Goal: Task Accomplishment & Management: Manage account settings

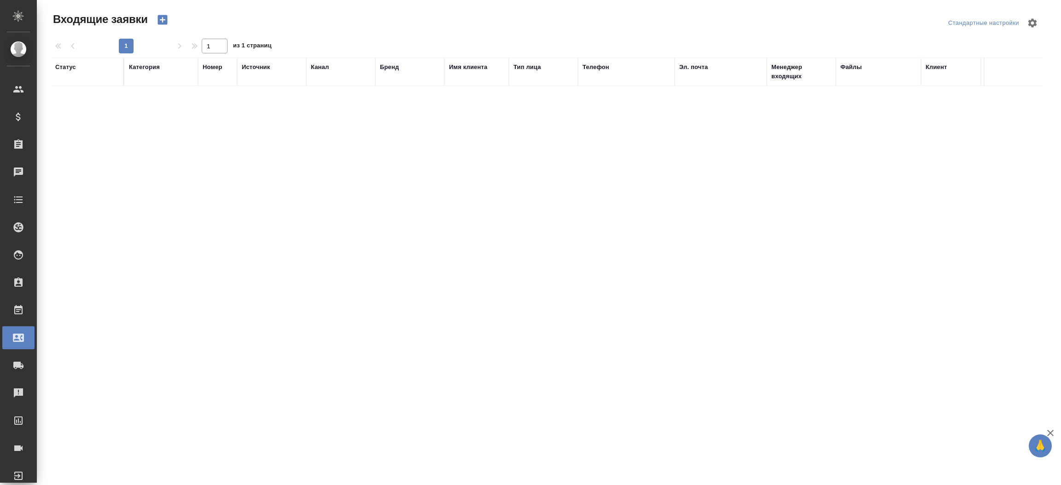
select select "RU"
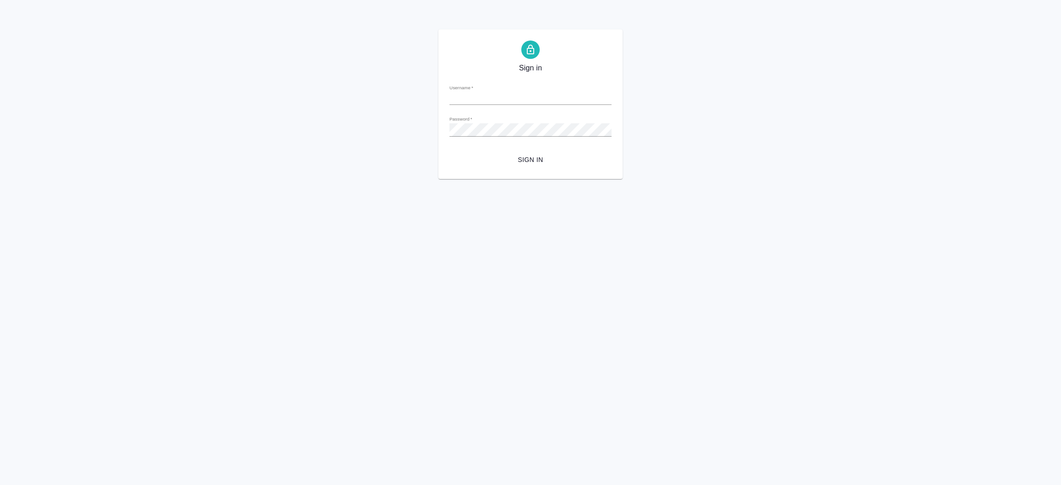
type input "[EMAIL_ADDRESS][DOMAIN_NAME]"
click at [449, 151] on button "Sign in" at bounding box center [530, 159] width 162 height 17
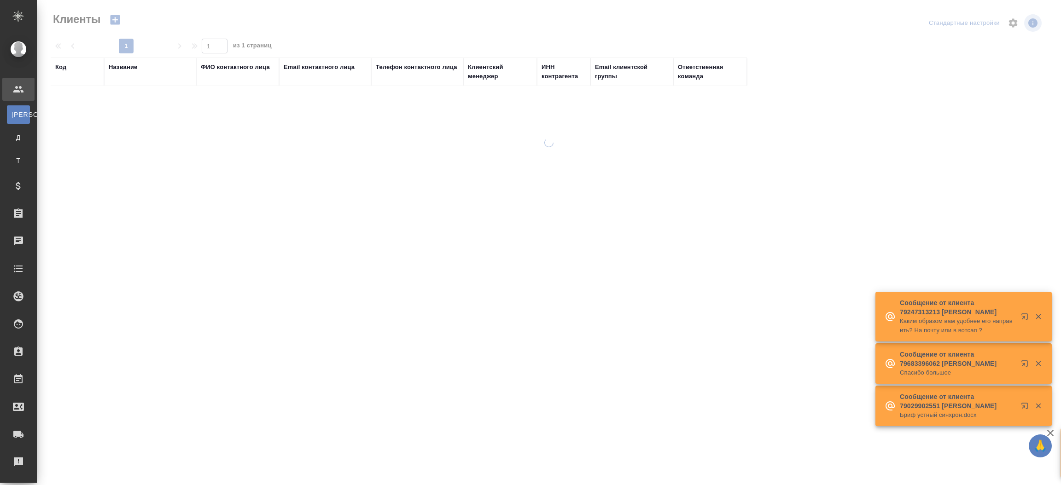
select select "RU"
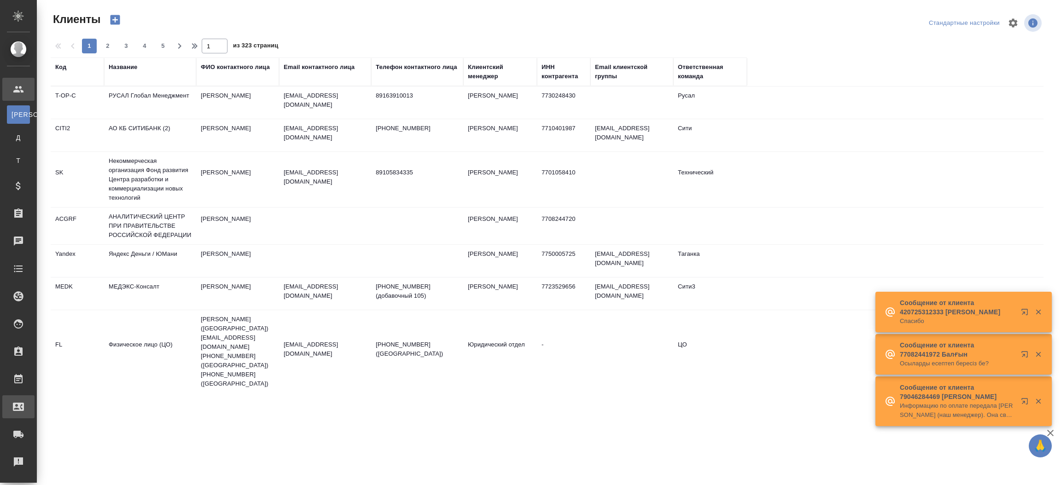
click at [18, 406] on div "Входящие заявки" at bounding box center [6, 407] width 23 height 14
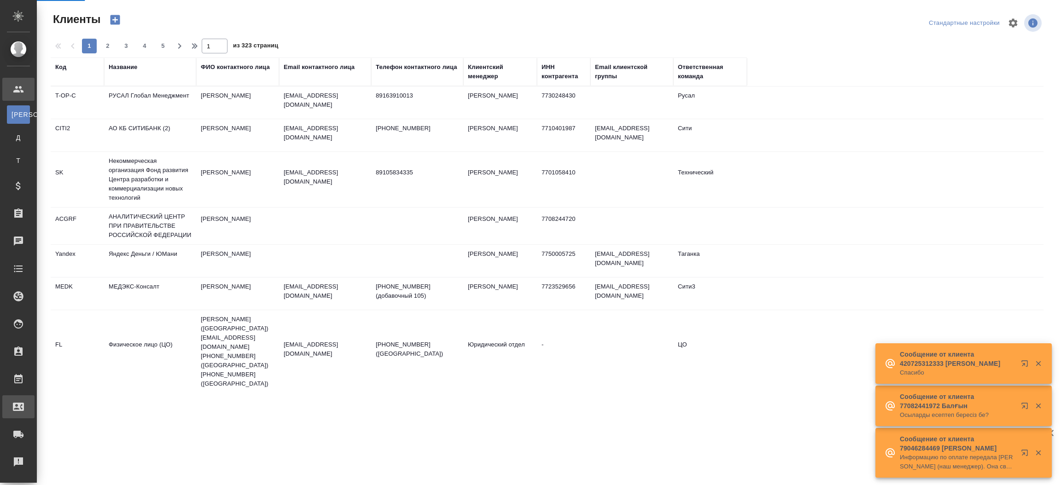
click at [58, 406] on div ".cls-1 fill:#fff; AWATERA Прутько Ирина i.prutko Клиенты К Клиенты Д Договоры Т…" at bounding box center [530, 242] width 1061 height 485
select select "RU"
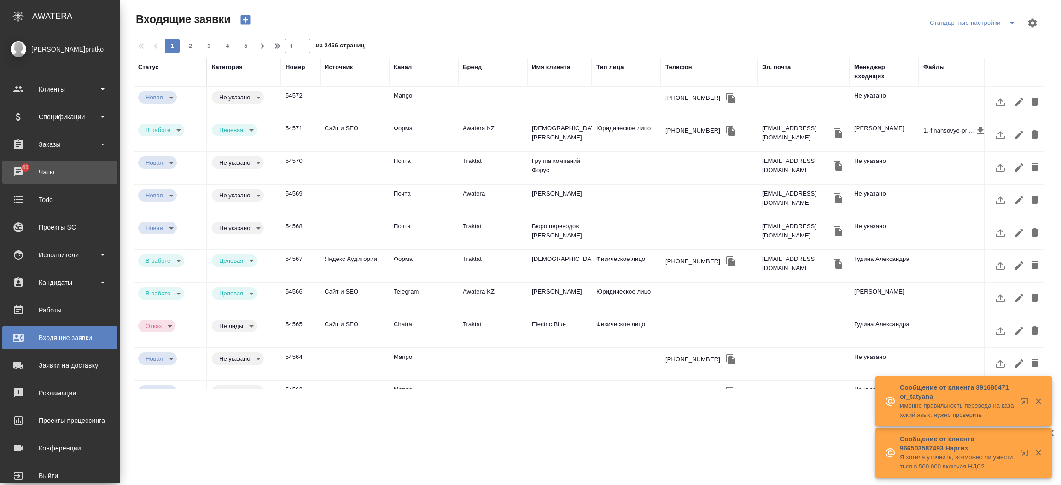
click at [18, 164] on span "41" at bounding box center [25, 167] width 17 height 9
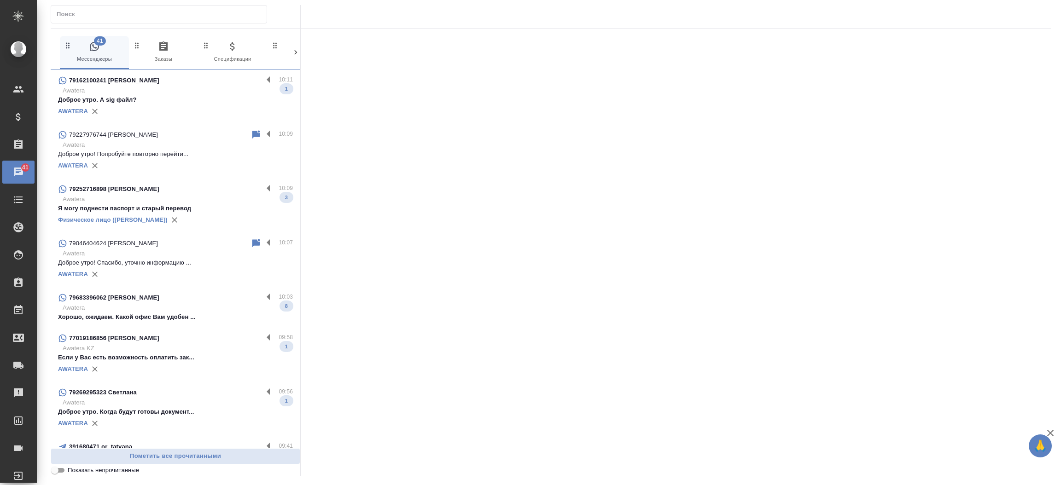
scroll to position [215, 0]
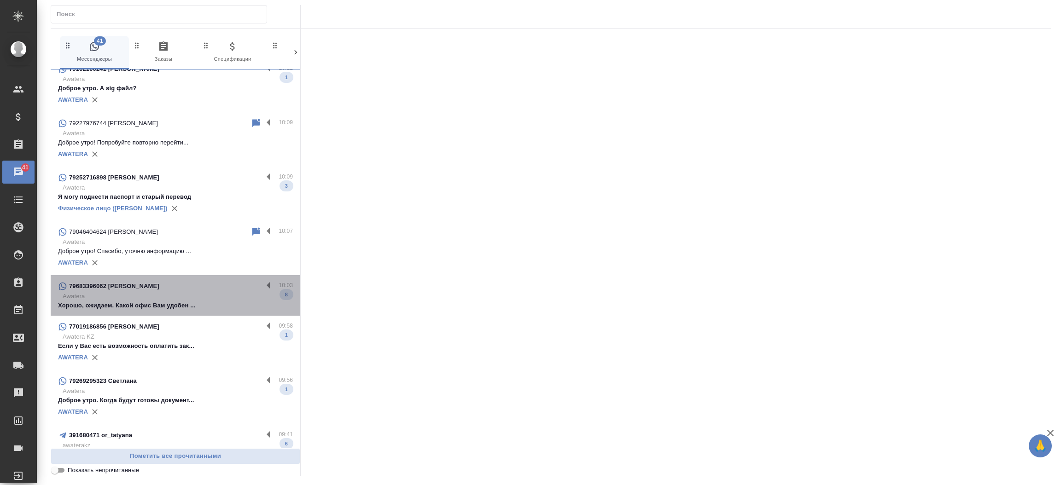
click at [207, 303] on p "Хорошо, ожидаем. Какой офис Вам удобен ..." at bounding box center [175, 305] width 235 height 9
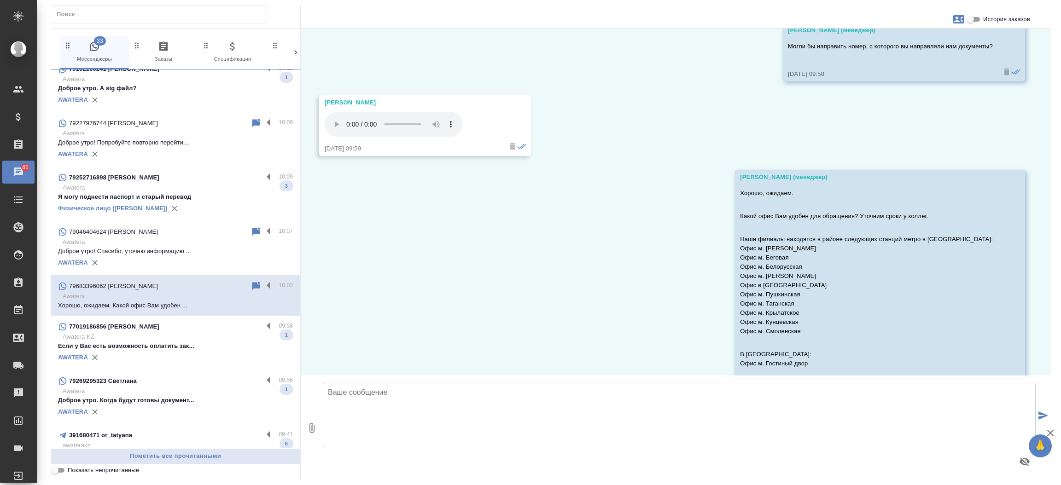
scroll to position [1581, 0]
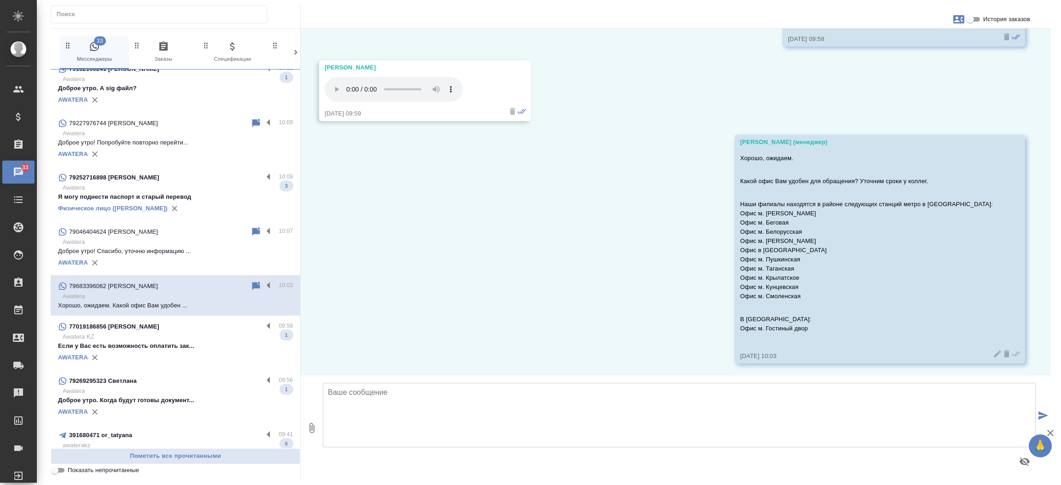
click at [198, 361] on div "AWATERA" at bounding box center [175, 358] width 235 height 14
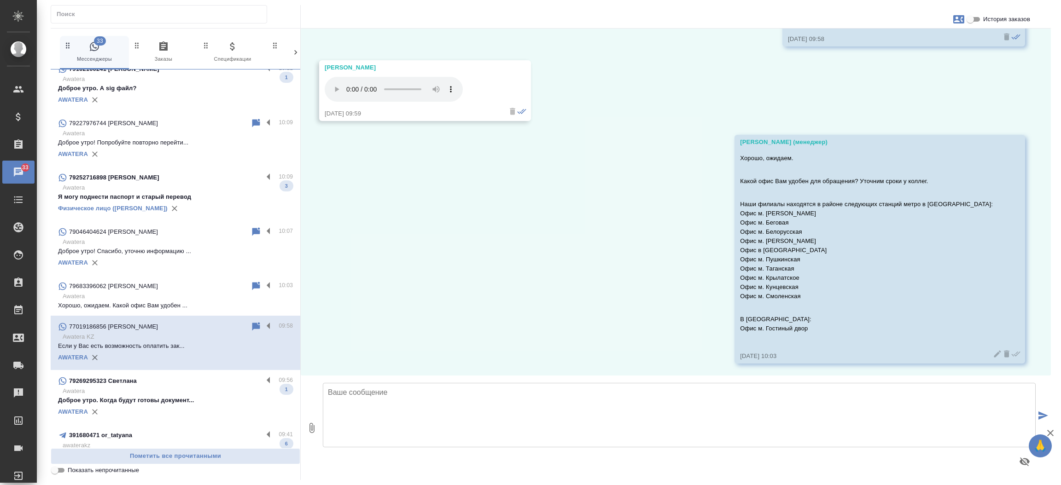
scroll to position [37, 0]
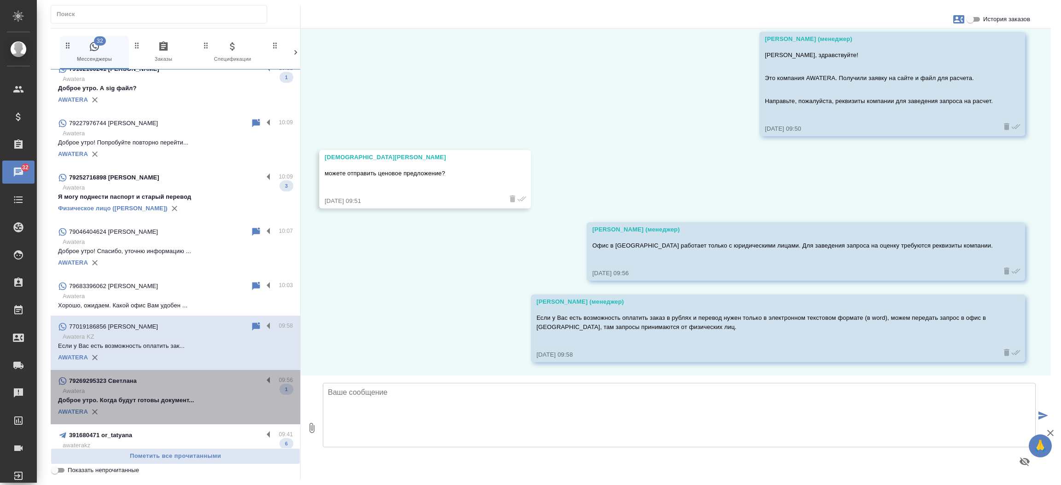
click at [194, 391] on p "Awatera" at bounding box center [178, 391] width 230 height 9
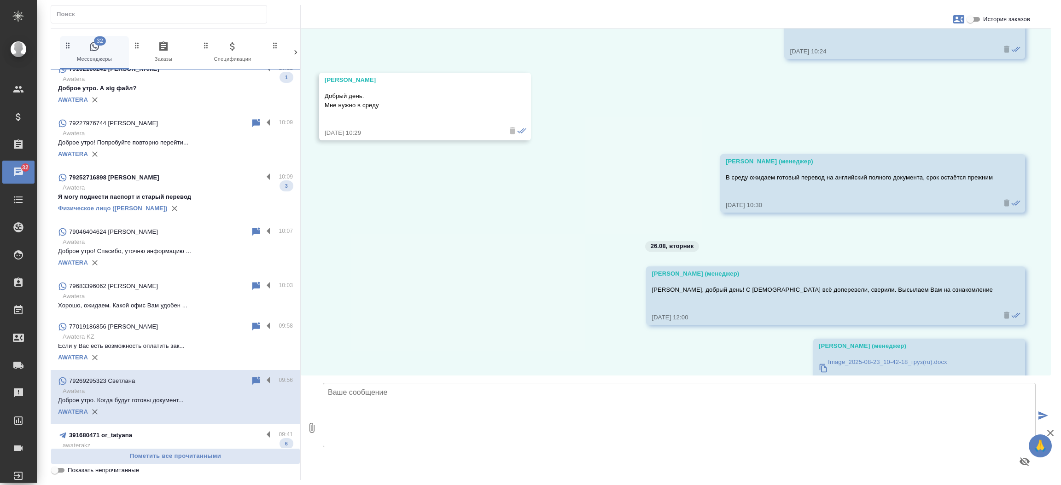
scroll to position [4174, 0]
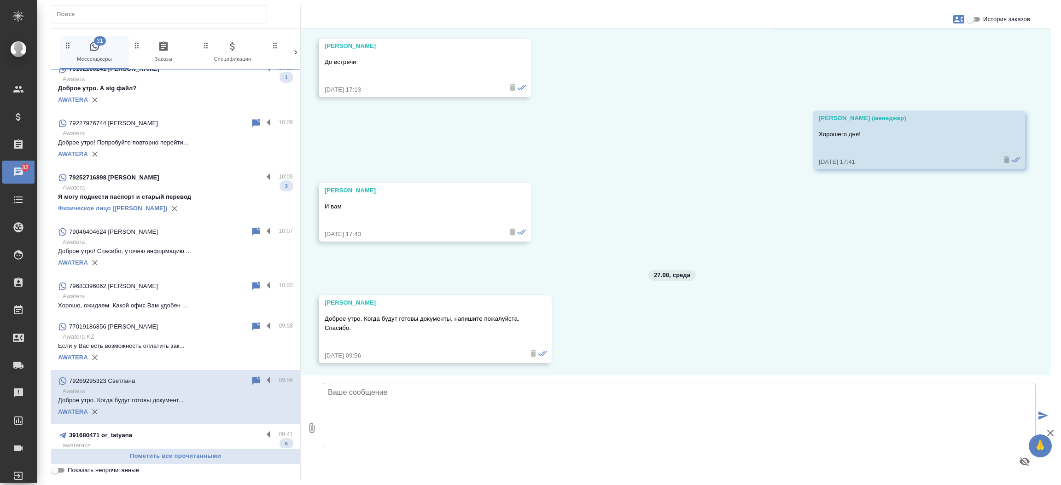
click at [977, 15] on input "История заказов" at bounding box center [970, 19] width 33 height 11
checkbox input "true"
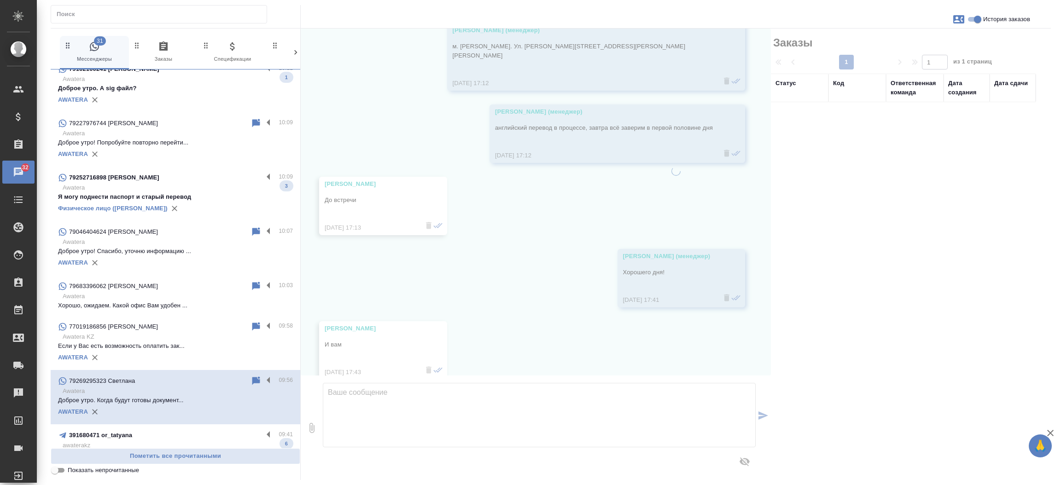
scroll to position [4322, 0]
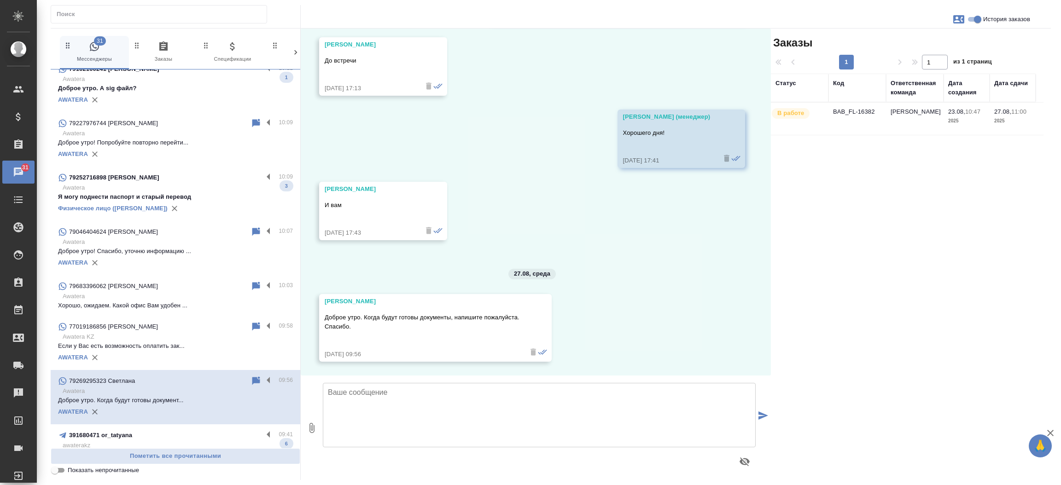
click at [849, 112] on td "BAB_FL-16382" at bounding box center [857, 119] width 58 height 32
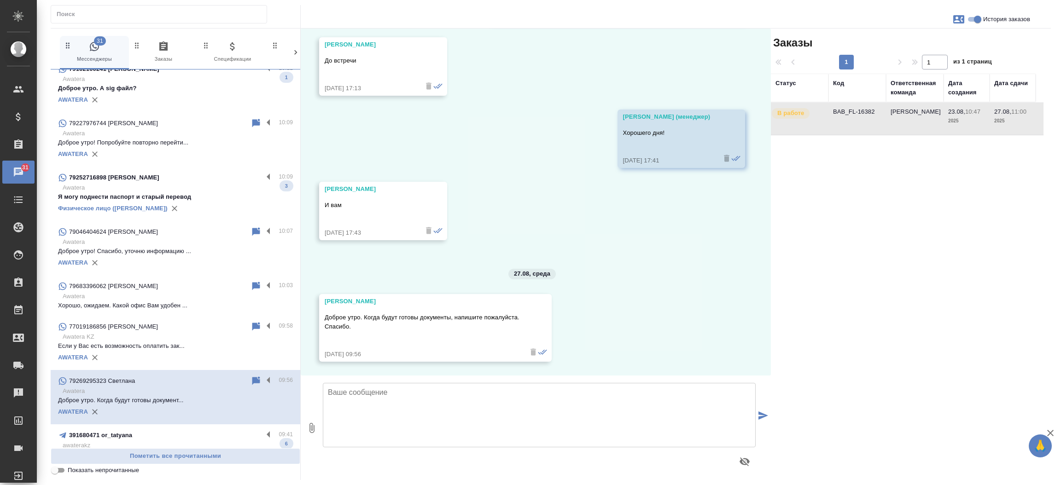
click at [849, 112] on td "BAB_FL-16382" at bounding box center [857, 119] width 58 height 32
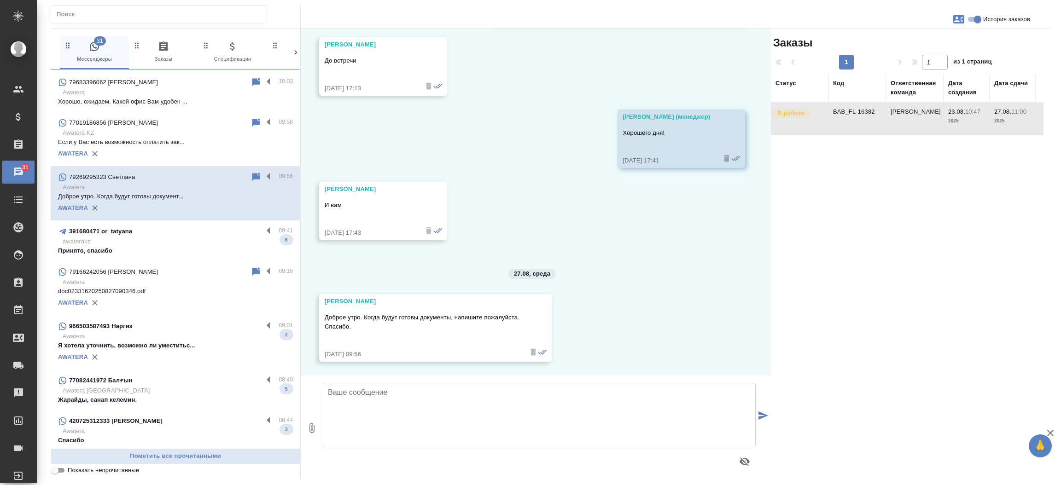
scroll to position [427, 0]
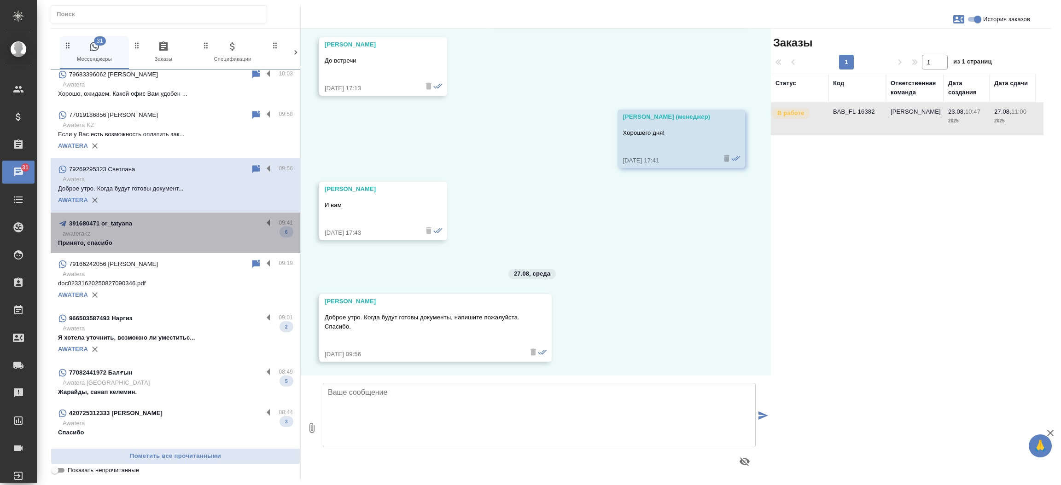
click at [177, 240] on p "Принято, спасибо" at bounding box center [175, 243] width 235 height 9
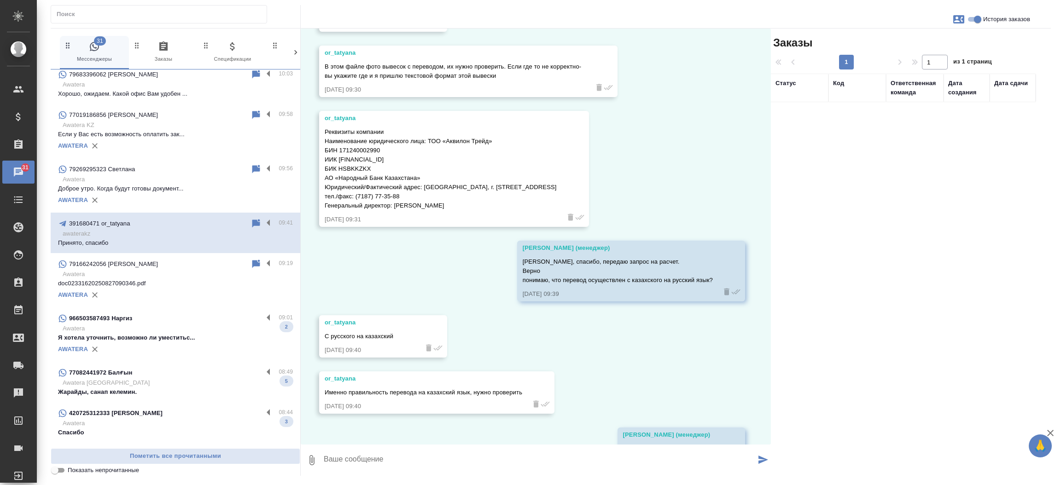
scroll to position [303, 0]
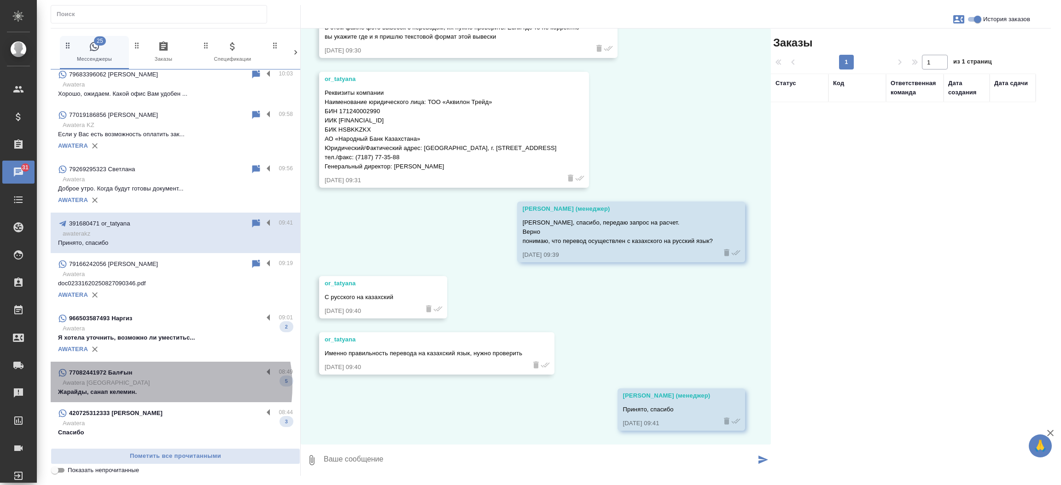
click at [151, 386] on p "Awatera [GEOGRAPHIC_DATA]" at bounding box center [178, 382] width 230 height 9
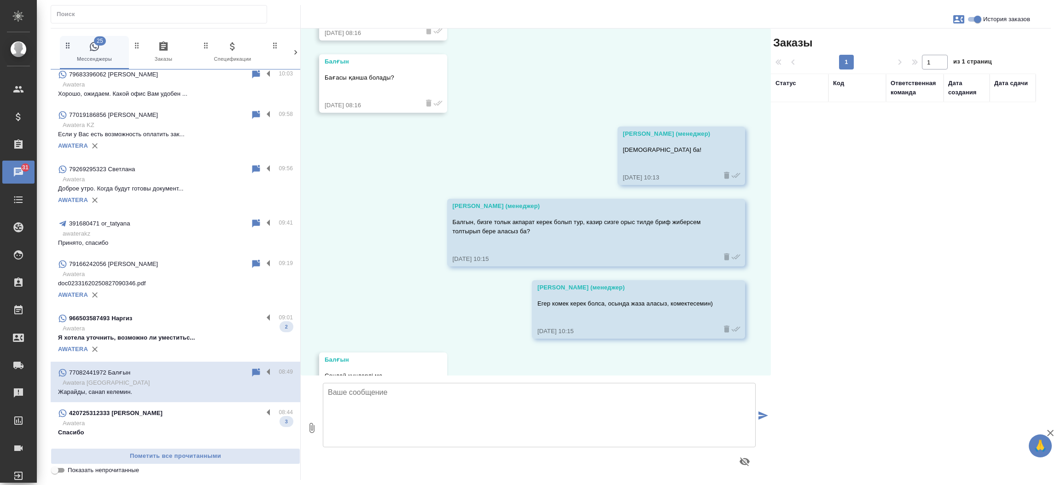
scroll to position [1802, 0]
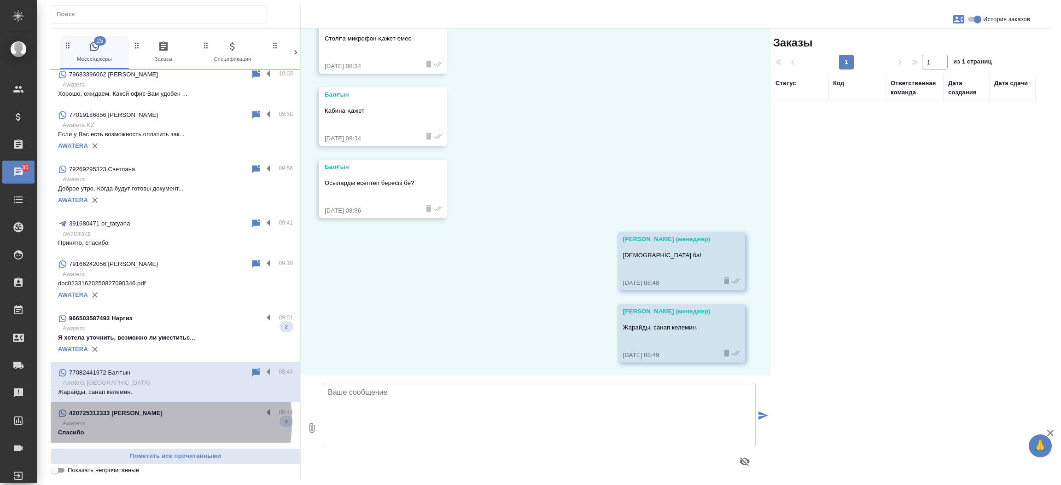
click at [140, 421] on p "Awatera" at bounding box center [178, 423] width 230 height 9
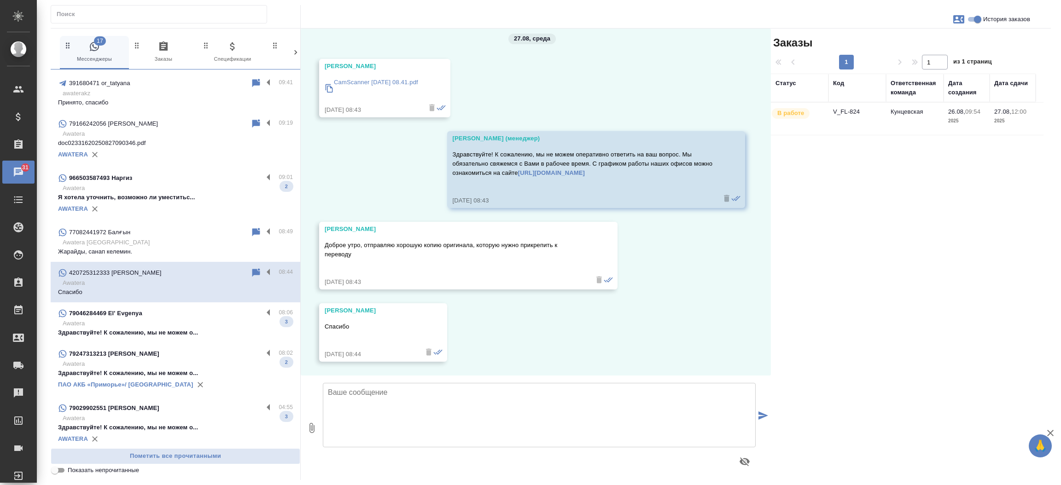
scroll to position [607, 0]
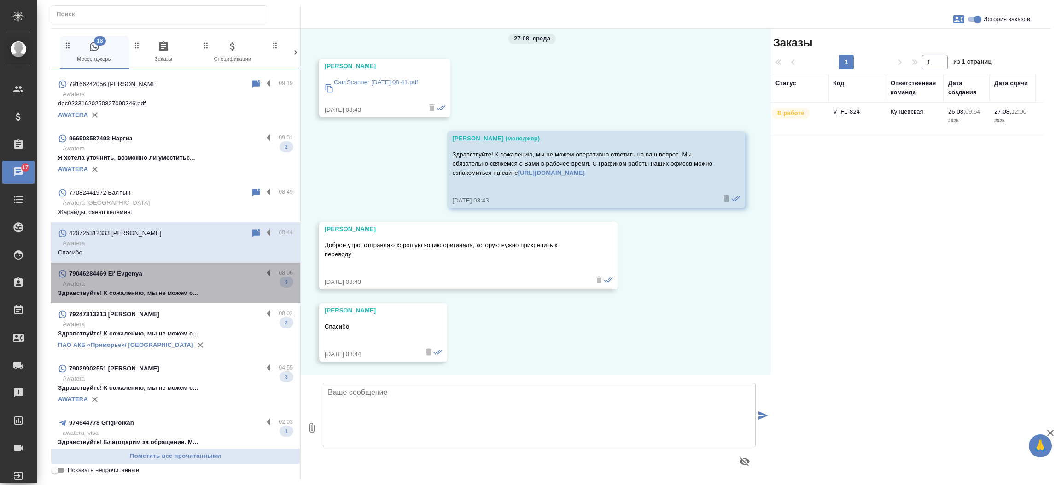
click at [197, 279] on p "Awatera" at bounding box center [178, 283] width 230 height 9
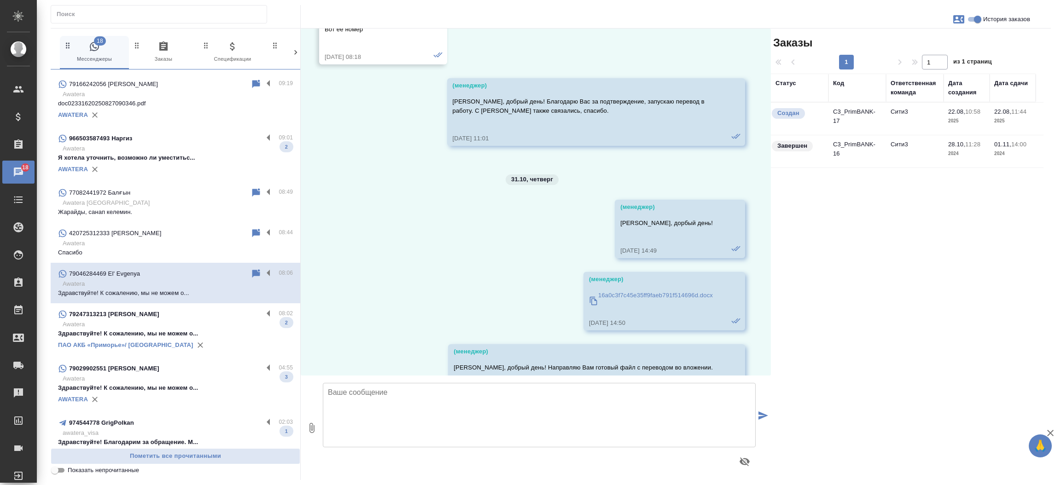
scroll to position [4807, 0]
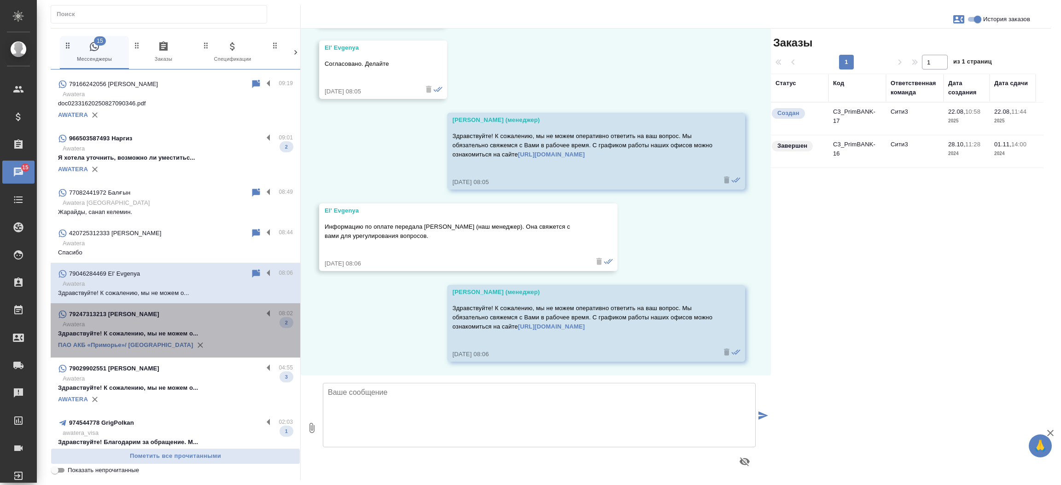
click at [177, 329] on p "Здравствуйте! К сожалению, мы не можем о..." at bounding box center [175, 333] width 235 height 9
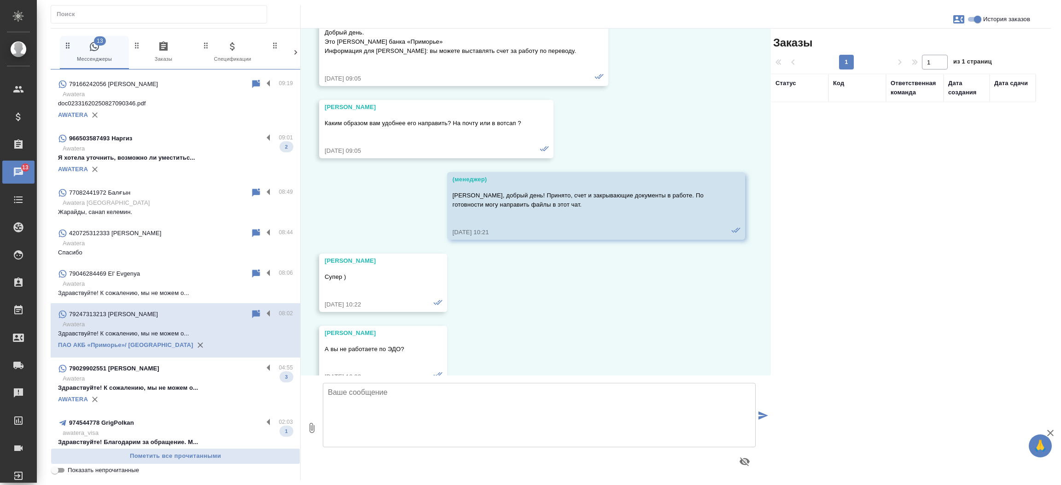
scroll to position [68, 0]
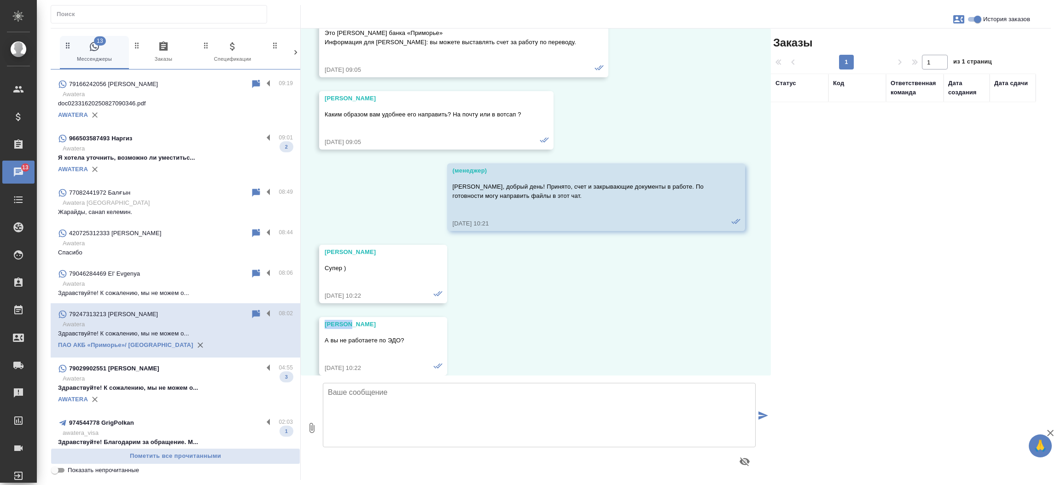
drag, startPoint x: 358, startPoint y: 336, endPoint x: 324, endPoint y: 333, distance: 33.7
click at [325, 329] on div "[PERSON_NAME]" at bounding box center [370, 324] width 90 height 9
copy div "[PERSON_NAME]"
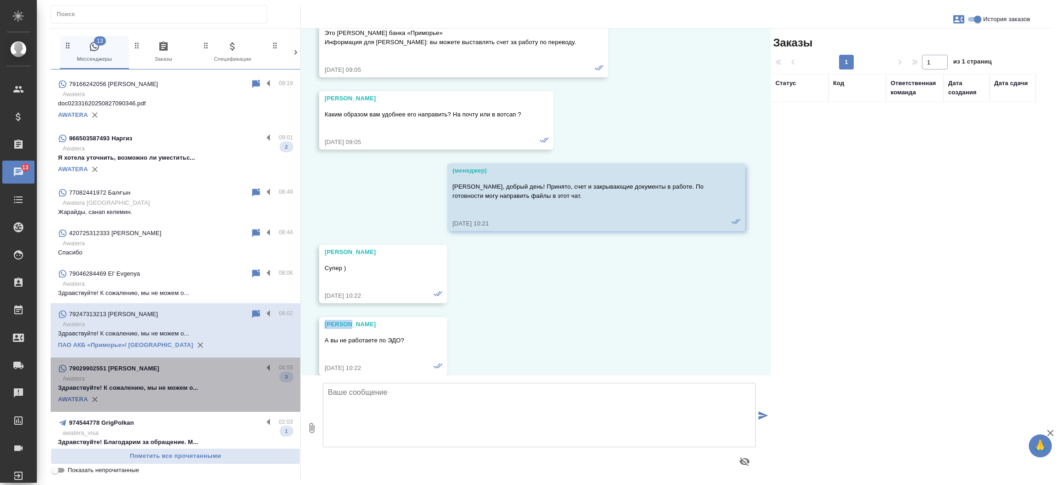
click at [182, 378] on p "Awatera" at bounding box center [178, 378] width 230 height 9
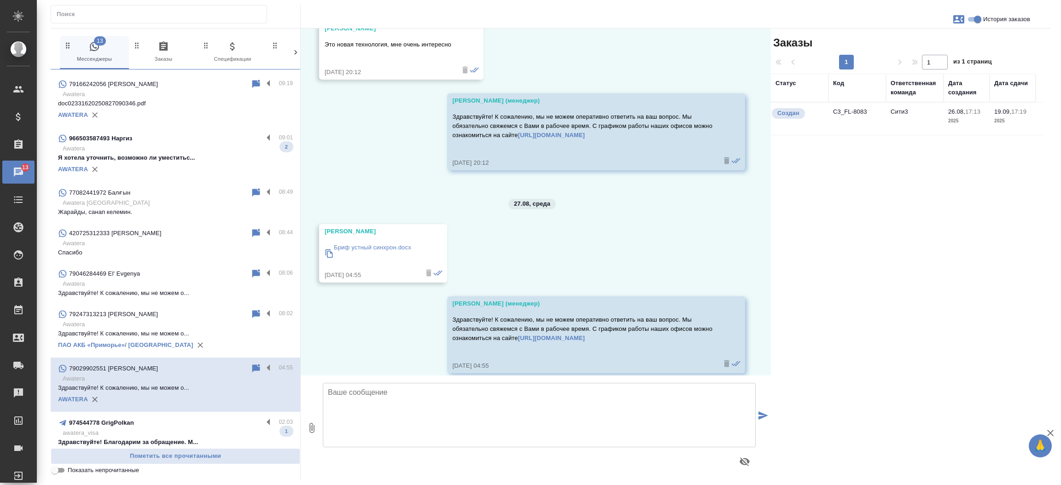
scroll to position [609, 0]
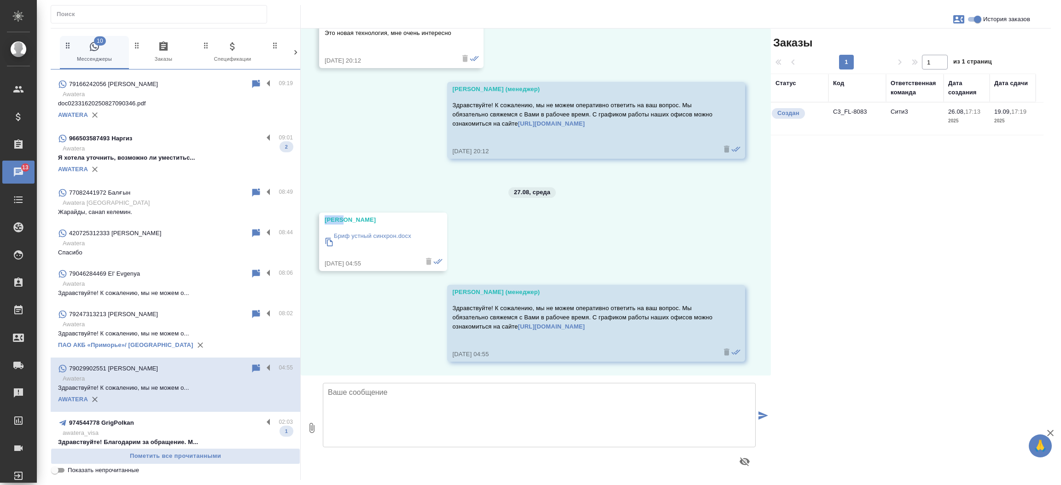
drag, startPoint x: 349, startPoint y: 218, endPoint x: 321, endPoint y: 217, distance: 27.6
click at [321, 217] on div "Антон Бриф устный синхрон.docx 27.08.25, 04:55" at bounding box center [383, 242] width 128 height 58
copy div "Антон"
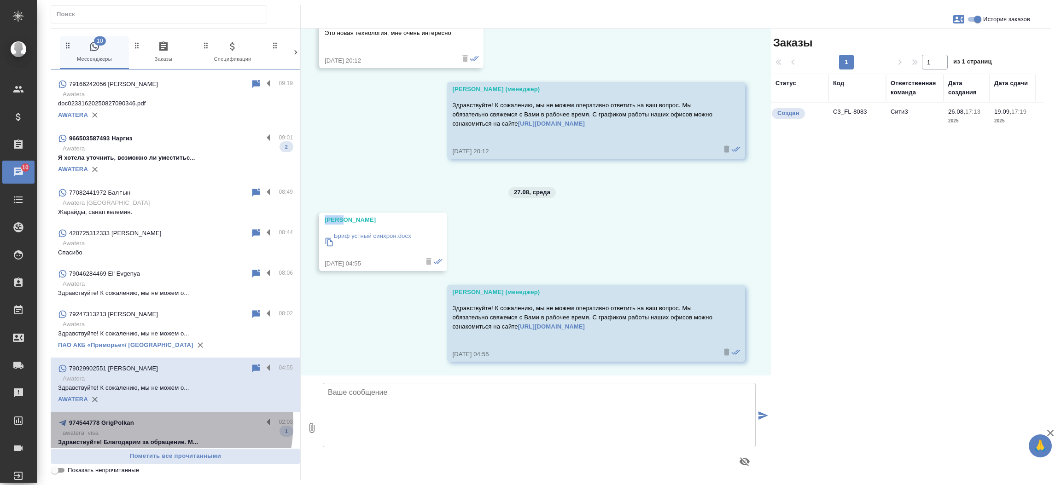
click at [140, 422] on div "974544778 GrigPolkan" at bounding box center [160, 423] width 205 height 11
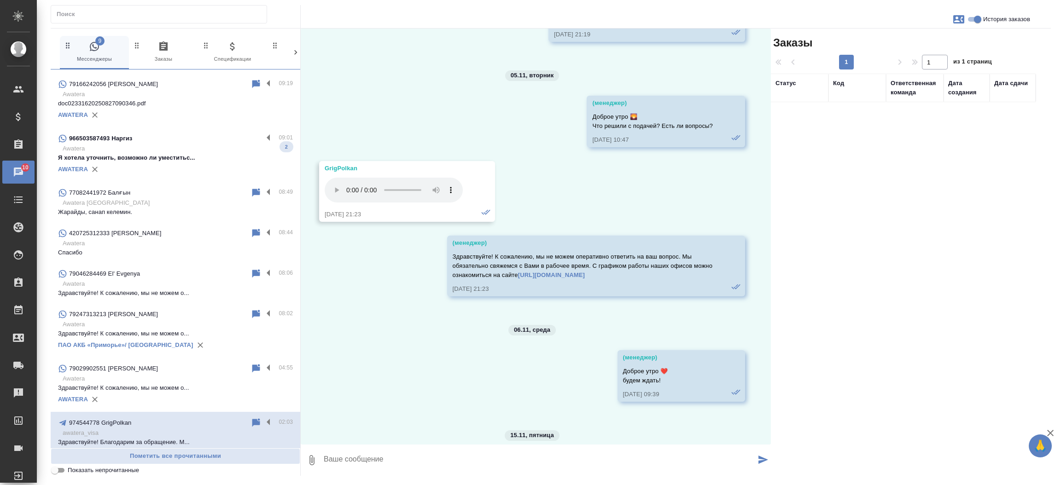
scroll to position [7427, 0]
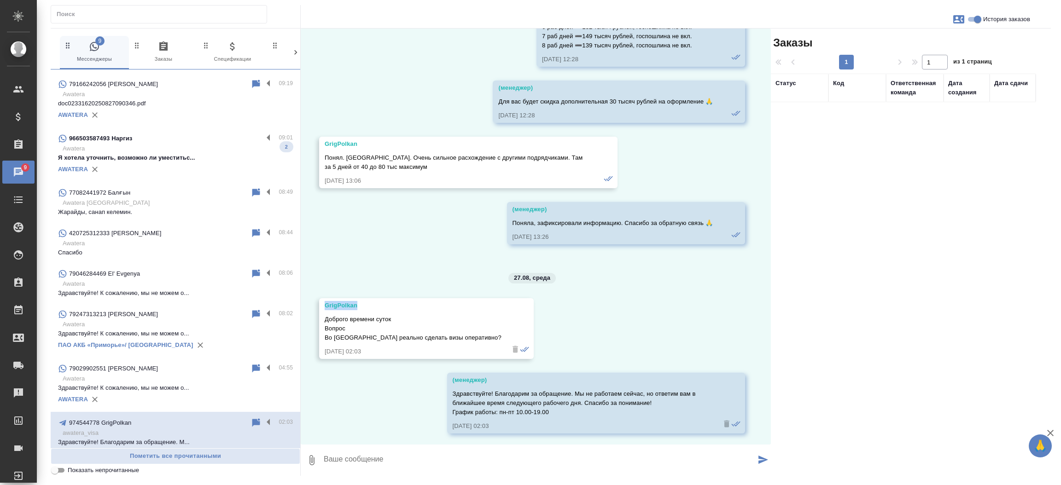
drag, startPoint x: 360, startPoint y: 303, endPoint x: 325, endPoint y: 305, distance: 35.5
click at [325, 305] on div "GrigPolkan" at bounding box center [413, 305] width 177 height 9
copy div "GrigPolkan"
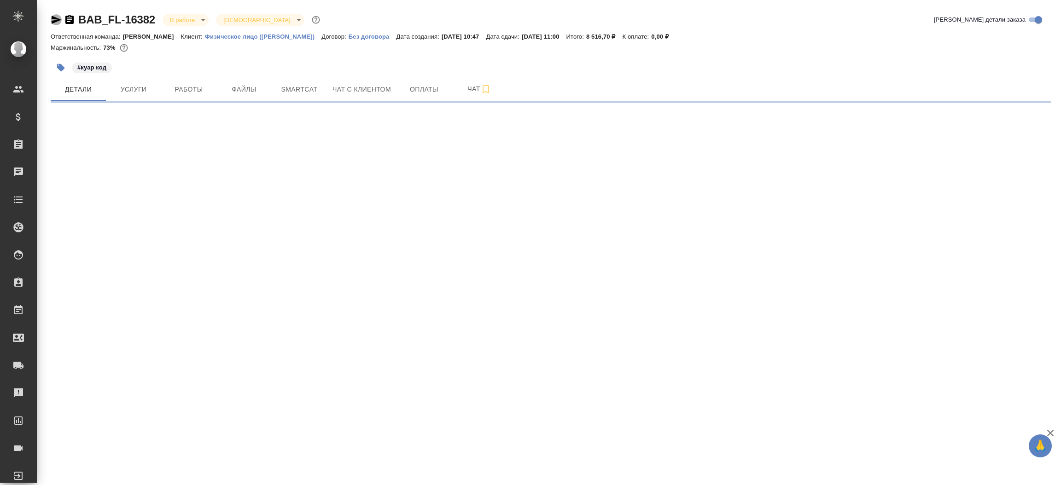
click at [55, 17] on icon "button" at bounding box center [57, 20] width 10 height 8
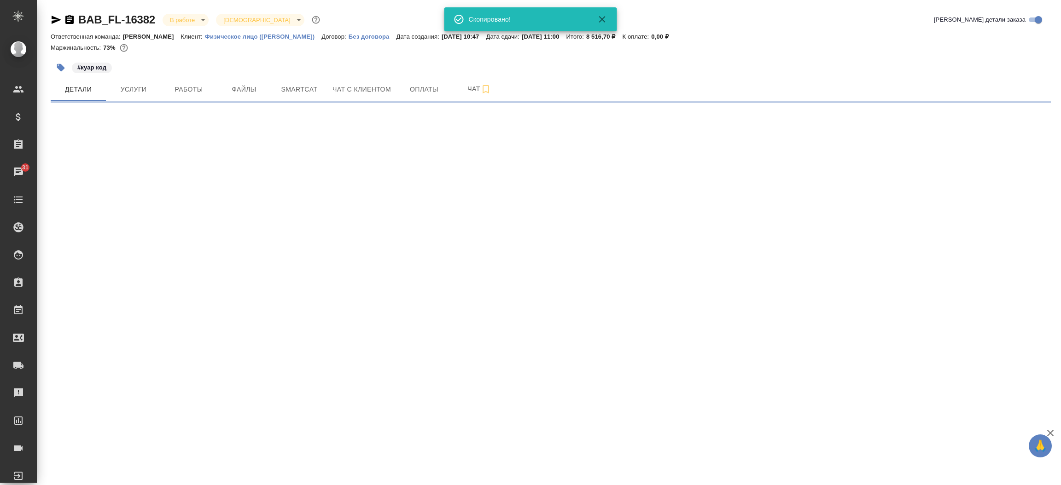
select select "RU"
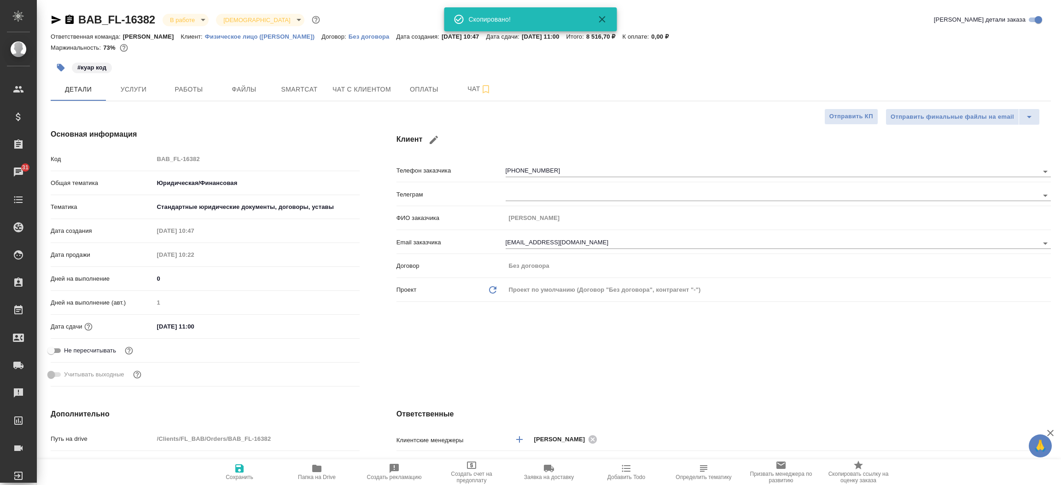
type textarea "x"
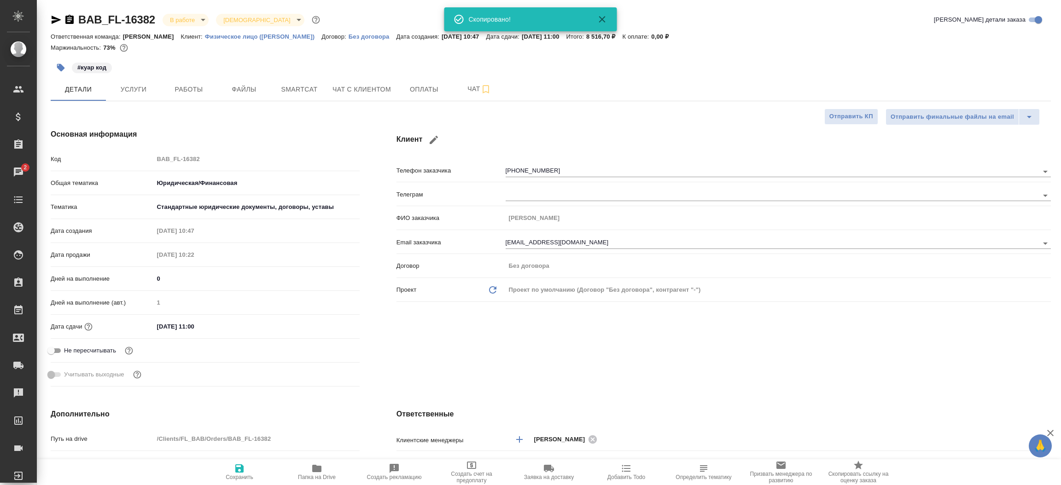
type textarea "x"
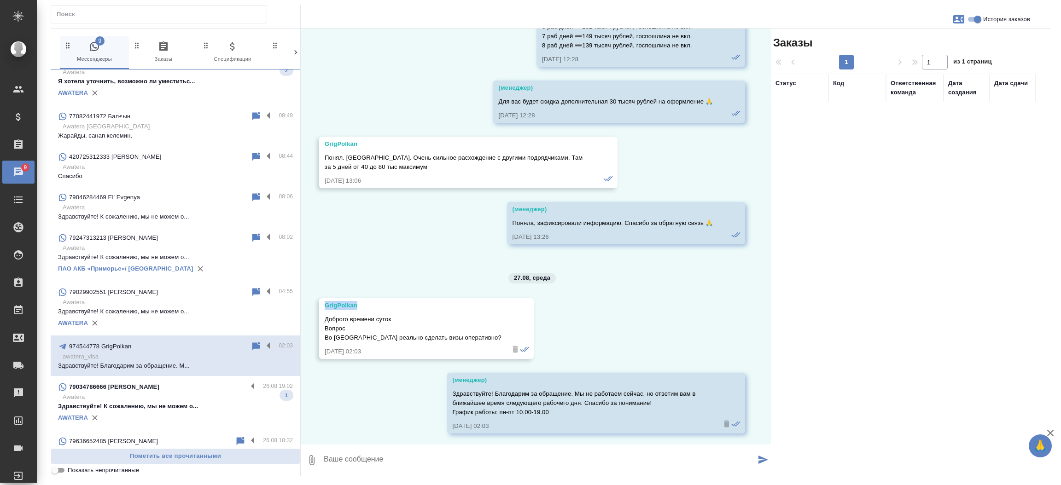
scroll to position [791, 0]
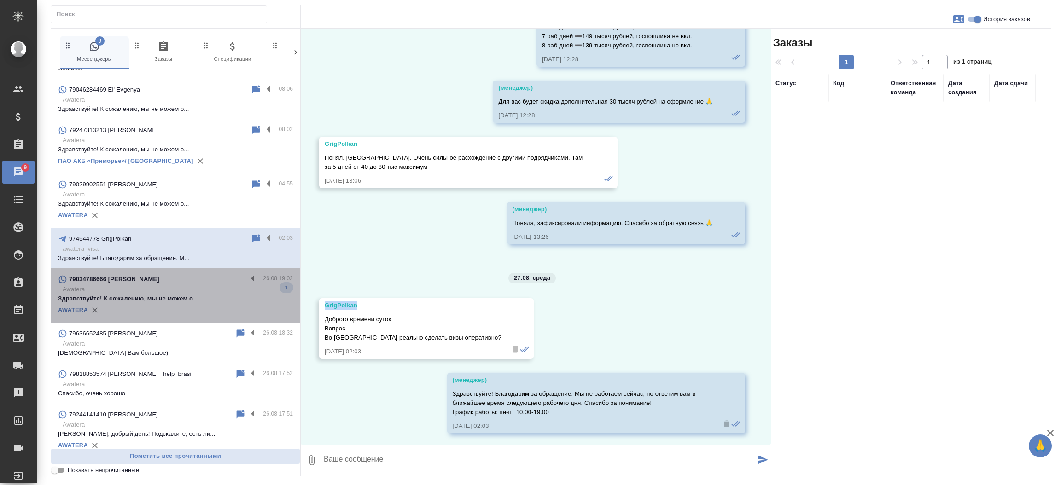
click at [185, 287] on p "Awatera" at bounding box center [178, 289] width 230 height 9
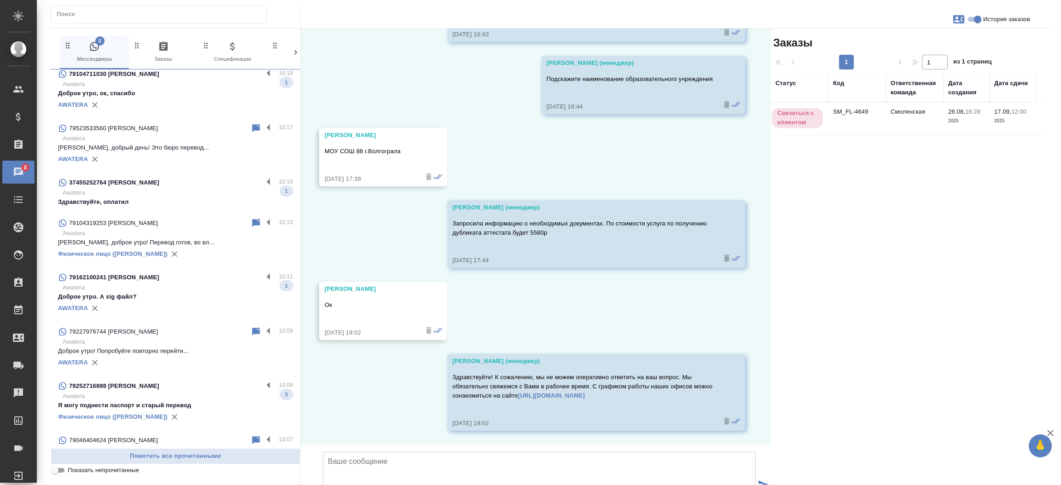
scroll to position [100, 0]
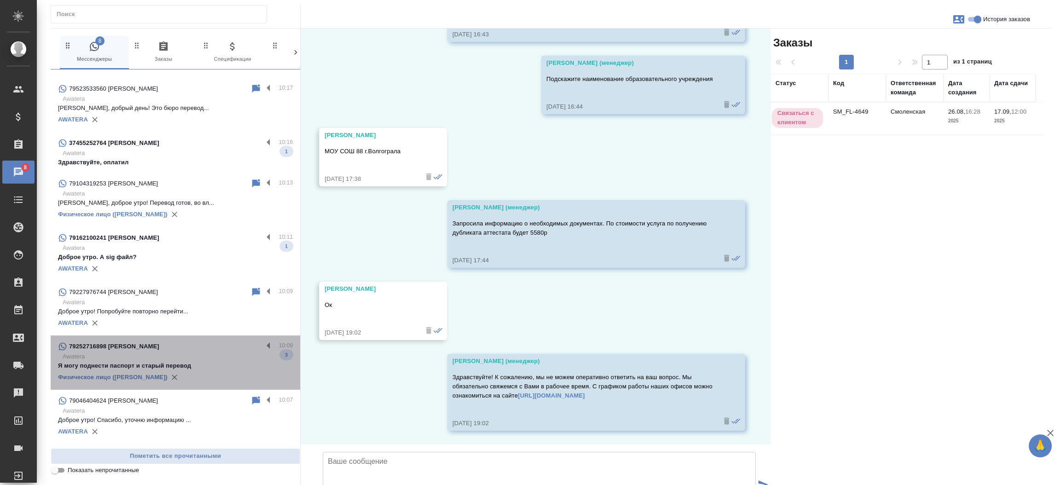
click at [195, 350] on div "79252716898 Дарья" at bounding box center [160, 346] width 205 height 11
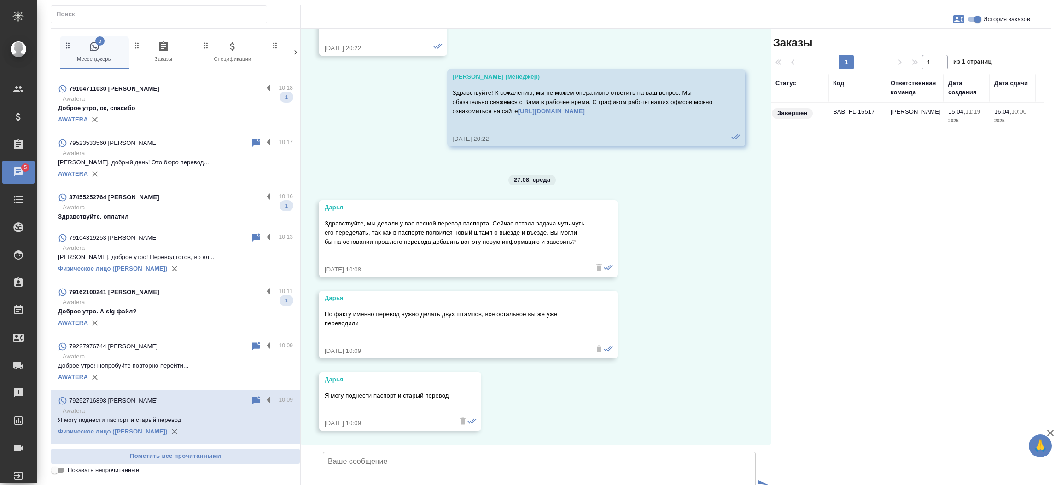
scroll to position [154, 0]
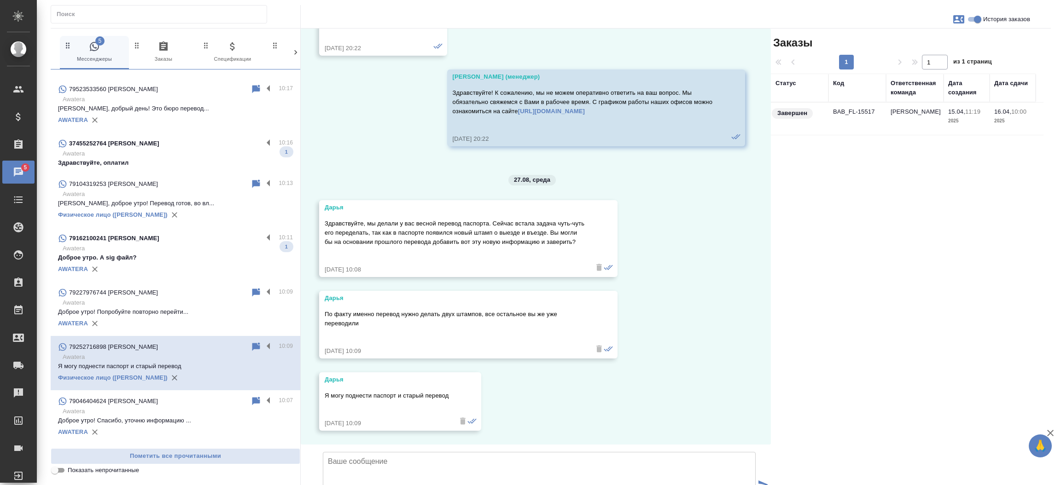
click at [838, 113] on td "BAB_FL-15517" at bounding box center [857, 119] width 58 height 32
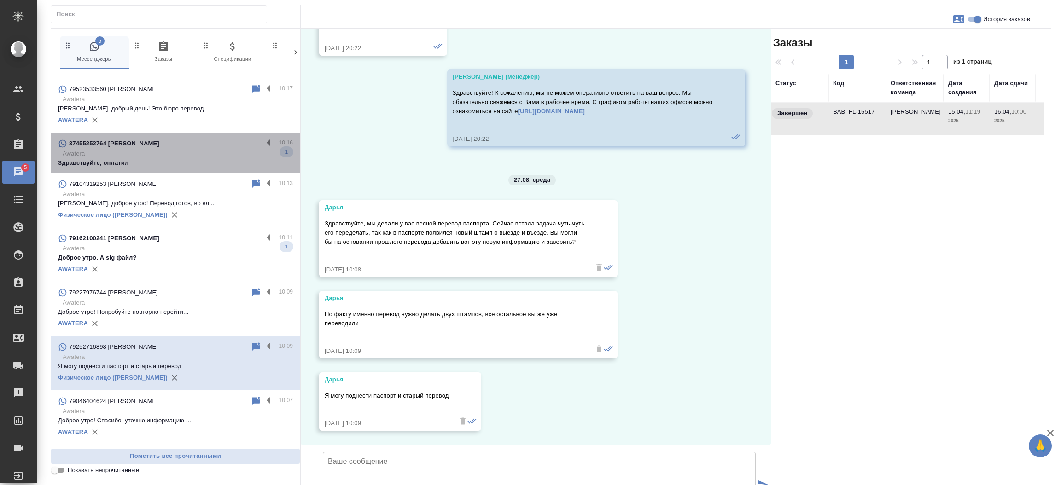
click at [183, 164] on p "Здравствуйте, оплатил" at bounding box center [175, 162] width 235 height 9
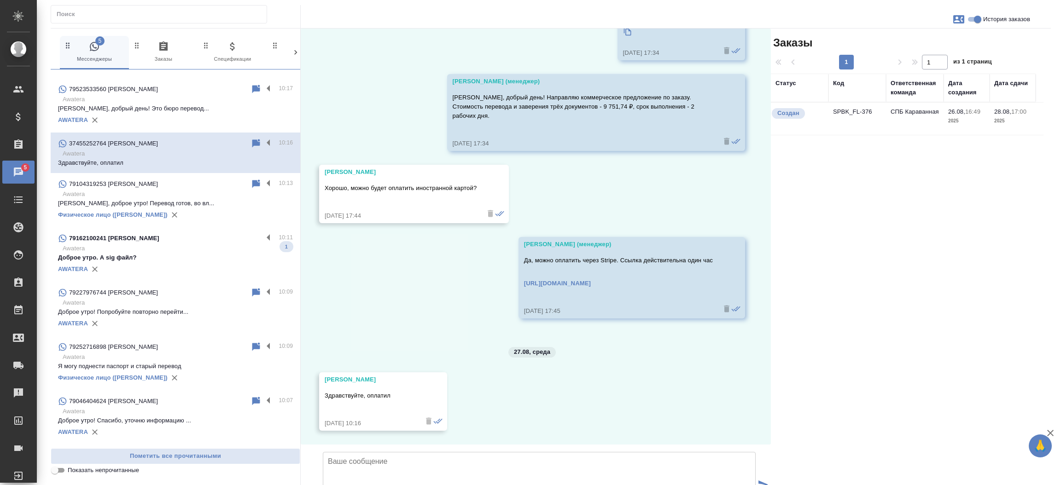
scroll to position [841, 0]
click at [869, 110] on td "SPBK_FL-376" at bounding box center [857, 119] width 58 height 32
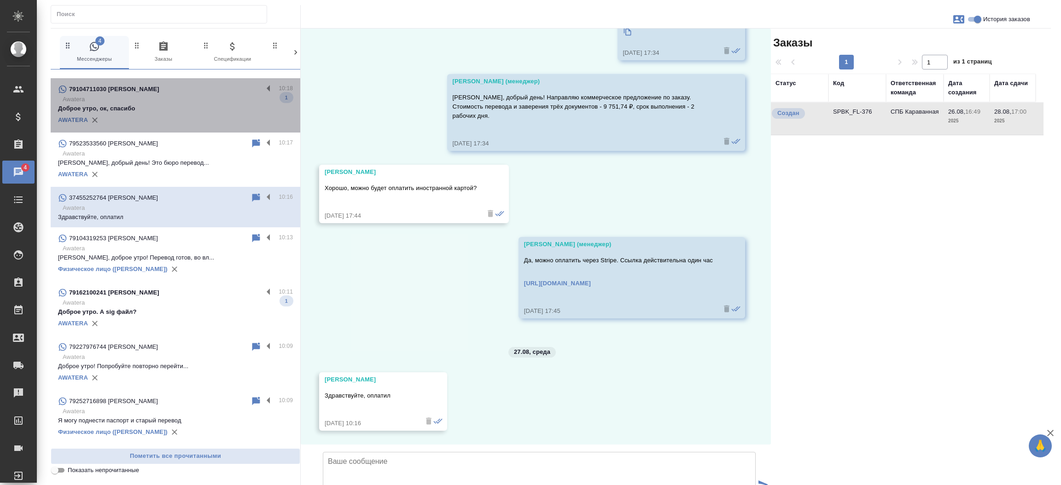
click at [198, 96] on p "Awatera" at bounding box center [178, 99] width 230 height 9
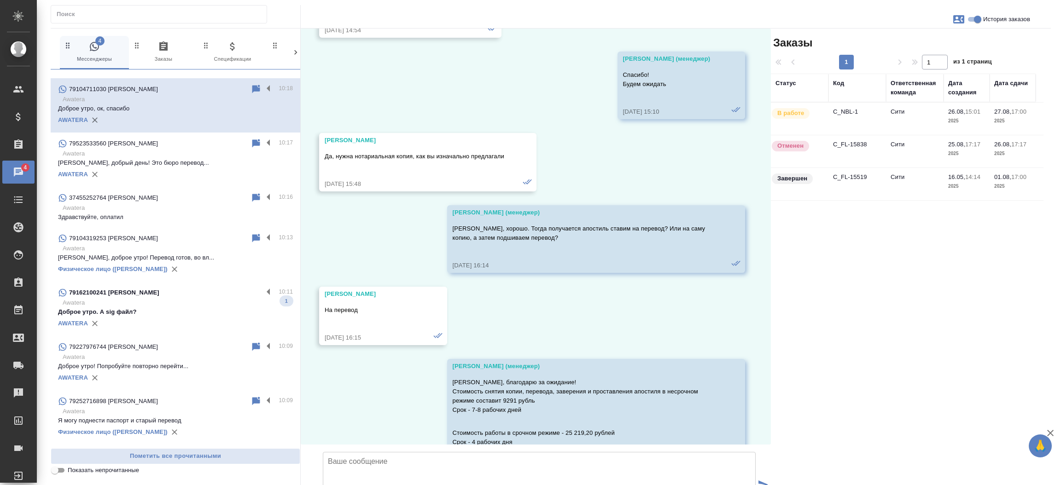
scroll to position [6163, 0]
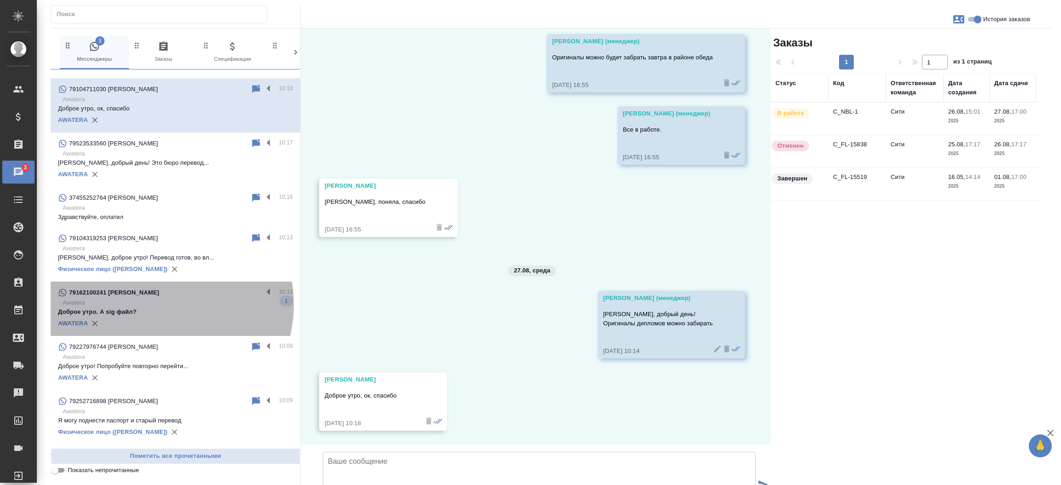
click at [151, 304] on p "Awatera" at bounding box center [178, 302] width 230 height 9
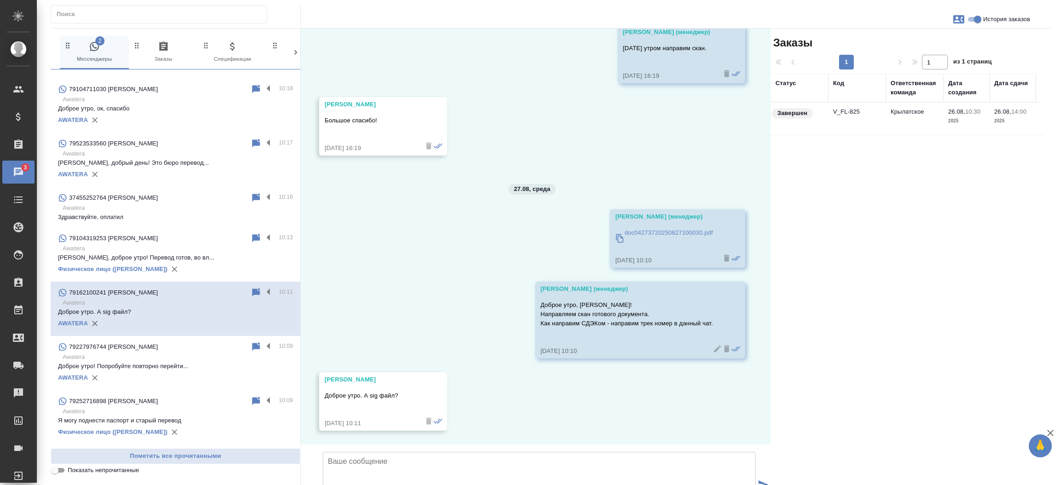
scroll to position [1063, 0]
click at [838, 113] on td "V_FL-825" at bounding box center [857, 119] width 58 height 32
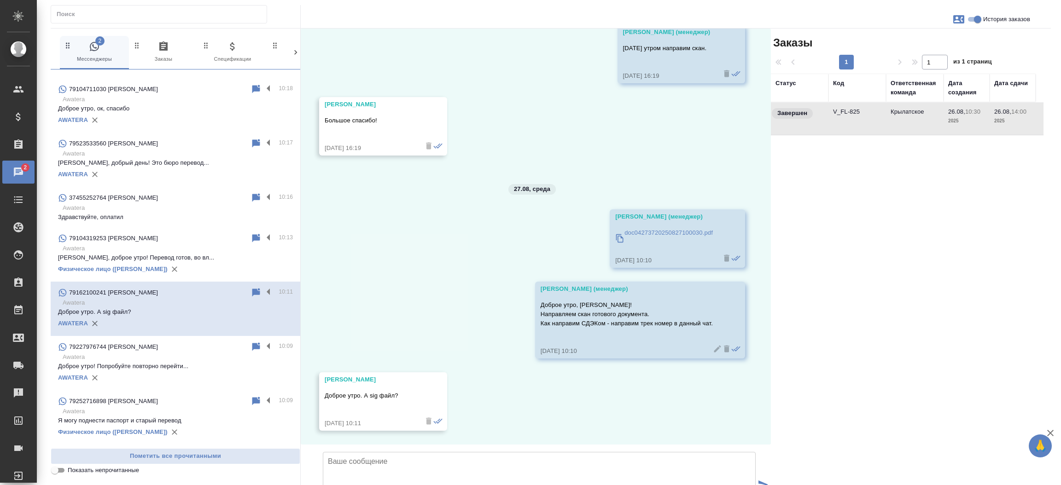
click at [838, 113] on td "V_FL-825" at bounding box center [857, 119] width 58 height 32
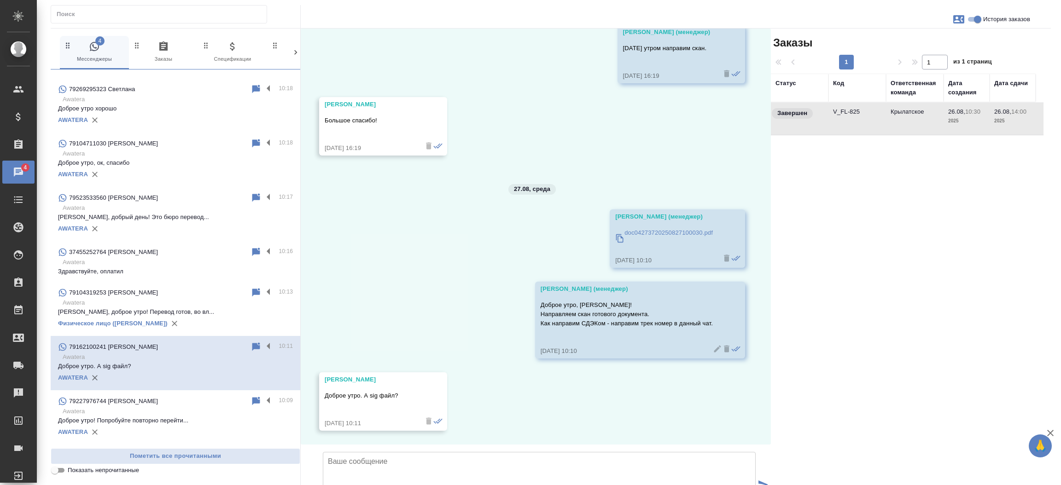
scroll to position [0, 0]
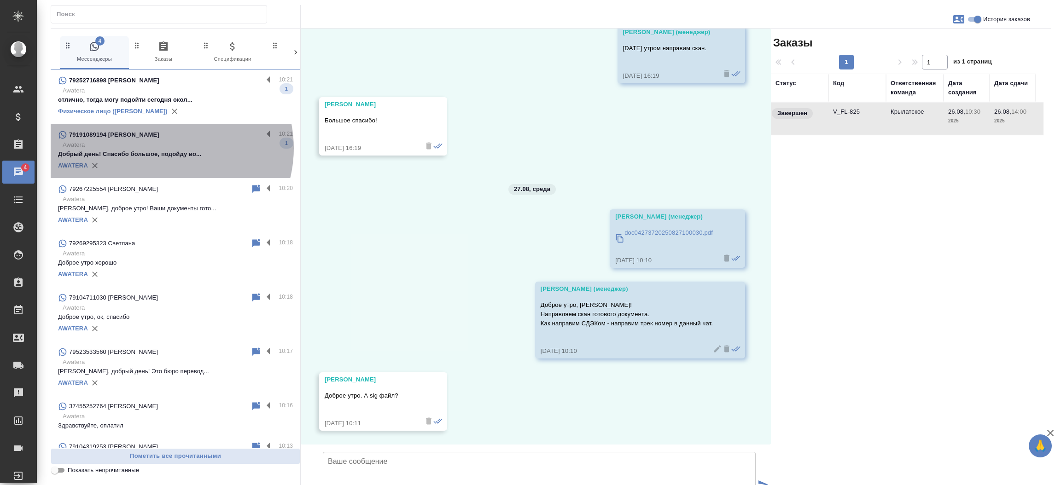
click at [167, 148] on p "Awatera" at bounding box center [178, 144] width 230 height 9
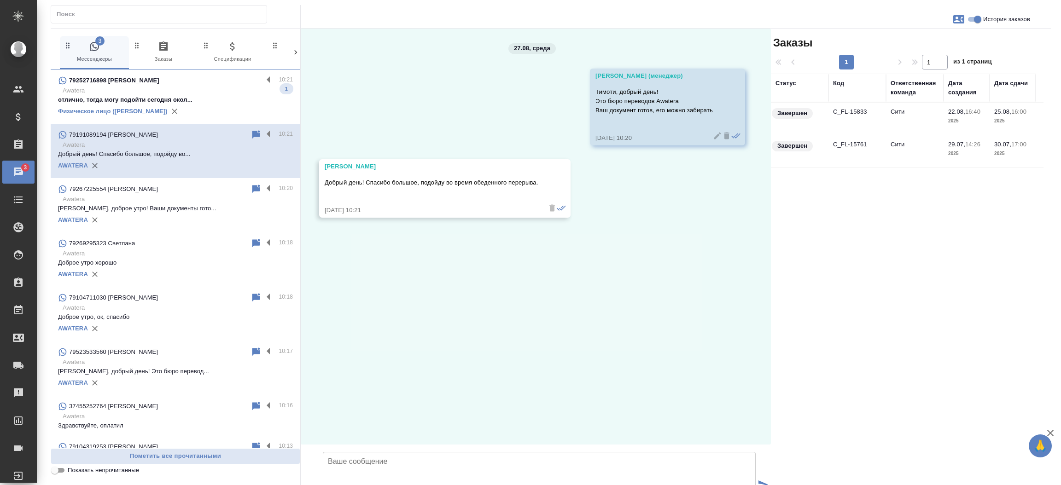
click at [165, 90] on p "Awatera" at bounding box center [178, 90] width 230 height 9
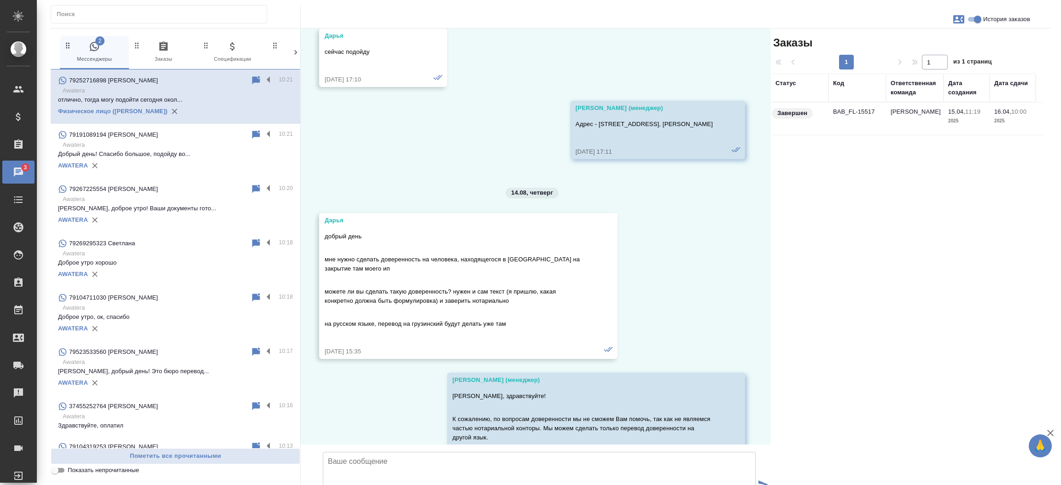
scroll to position [6681, 0]
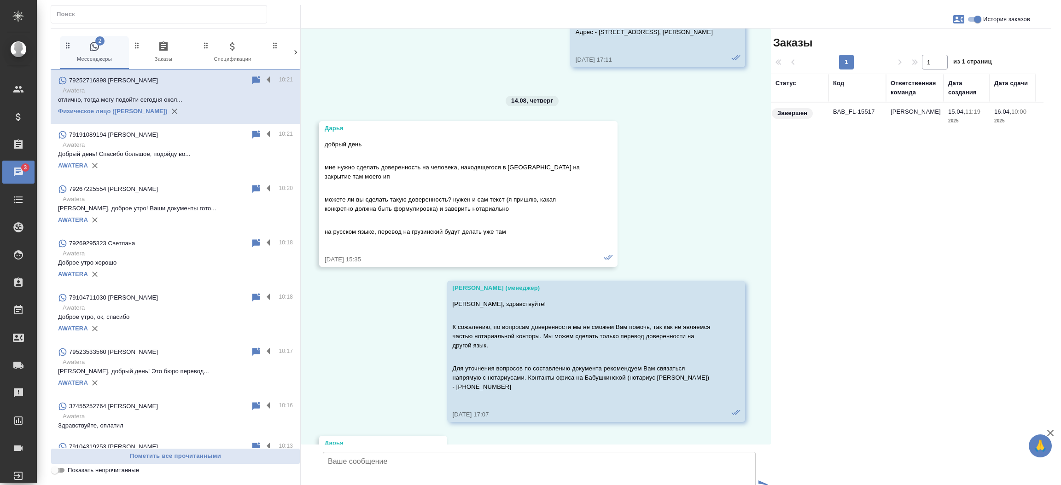
click at [60, 473] on input "Показать непрочитанные" at bounding box center [54, 470] width 33 height 11
checkbox input "true"
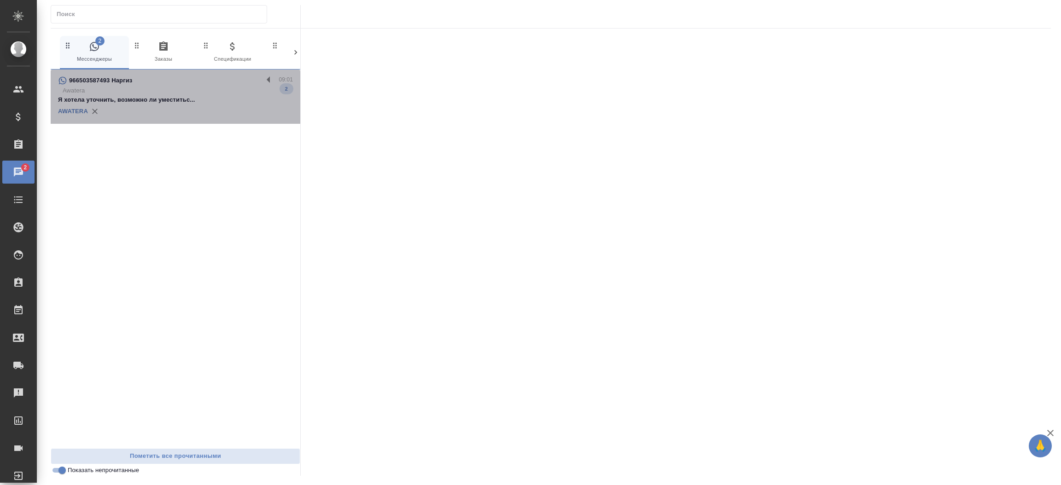
click at [188, 93] on p "Awatera" at bounding box center [178, 90] width 230 height 9
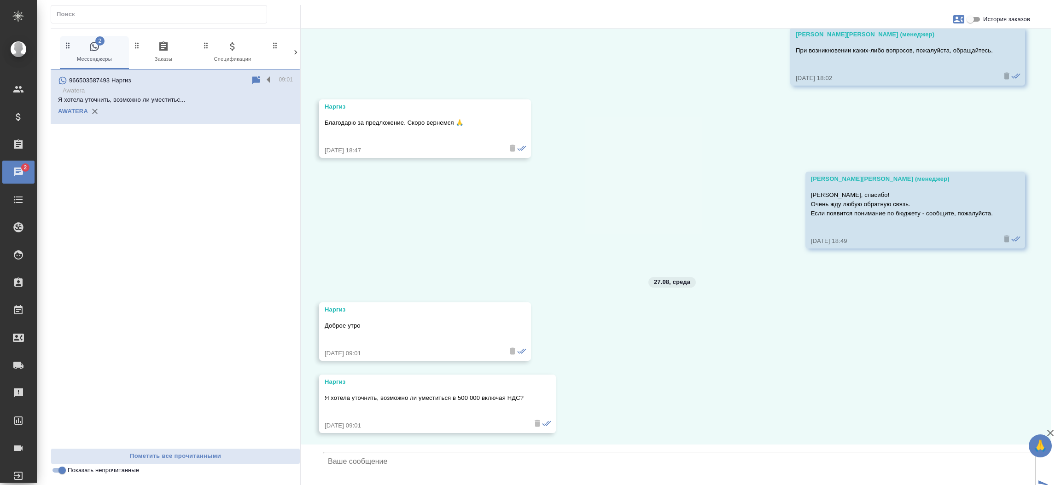
scroll to position [501, 0]
click at [973, 21] on input "История заказов" at bounding box center [970, 19] width 33 height 11
checkbox input "true"
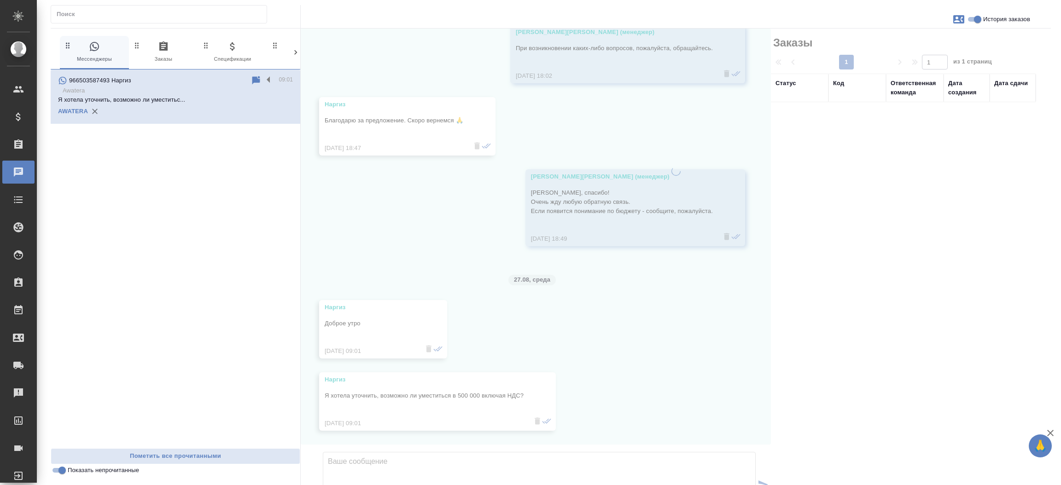
scroll to position [529, 0]
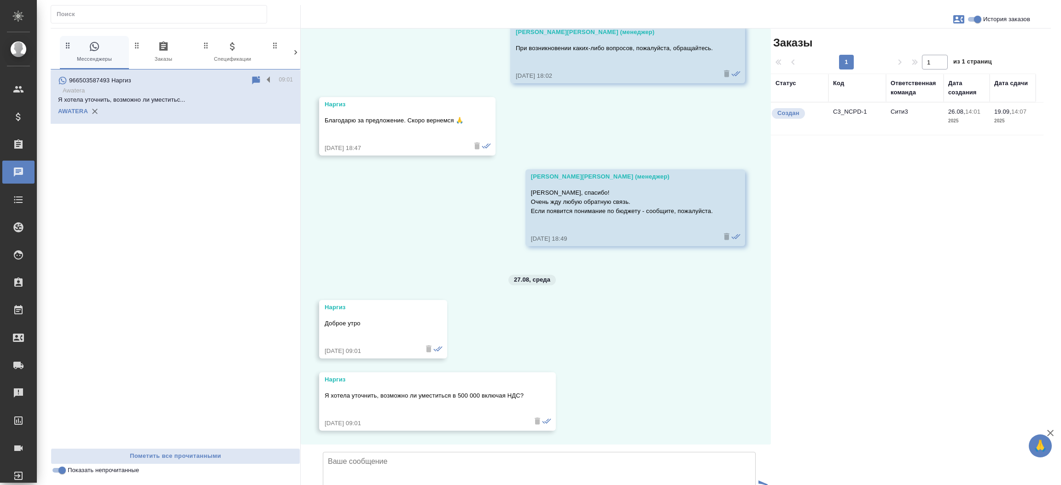
click at [847, 109] on td "C3_NCPD-1" at bounding box center [857, 119] width 58 height 32
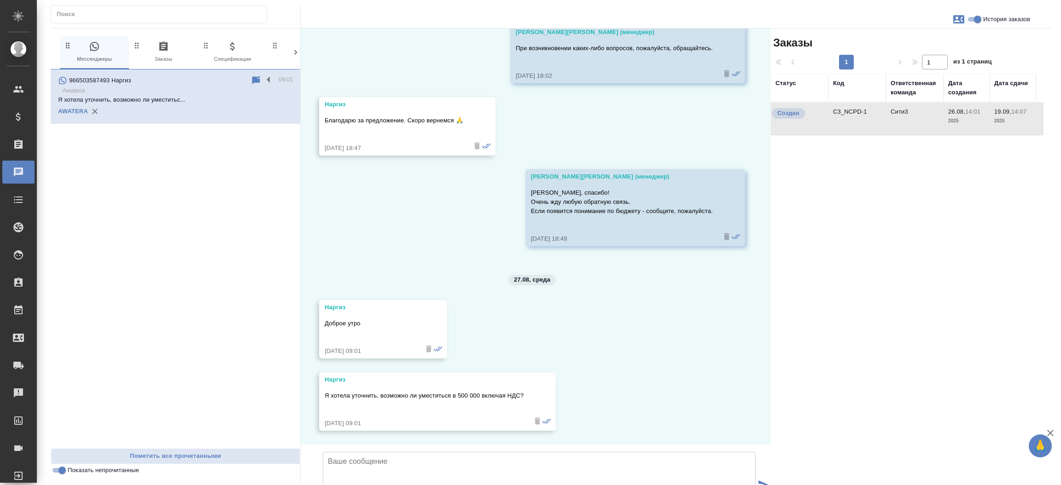
click at [847, 109] on td "C3_NCPD-1" at bounding box center [857, 119] width 58 height 32
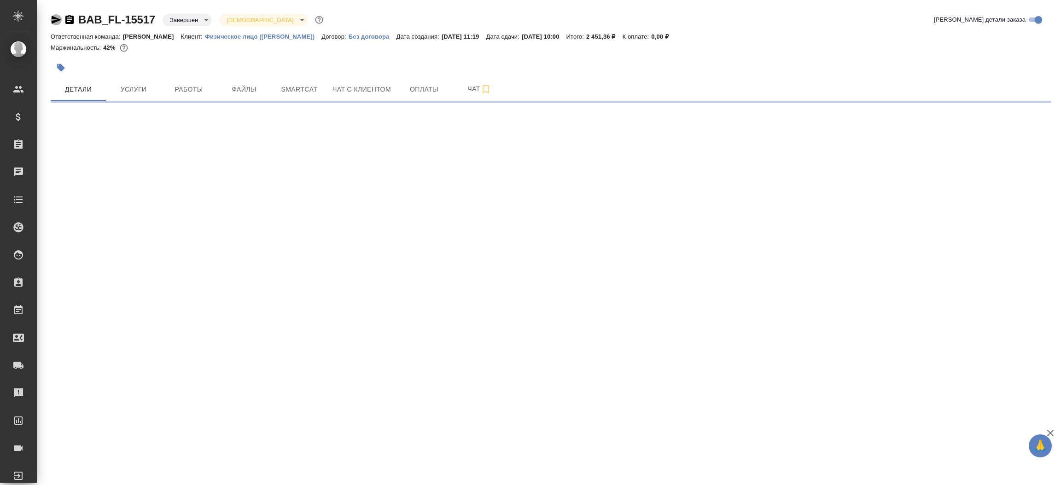
click at [51, 15] on icon "button" at bounding box center [56, 19] width 11 height 11
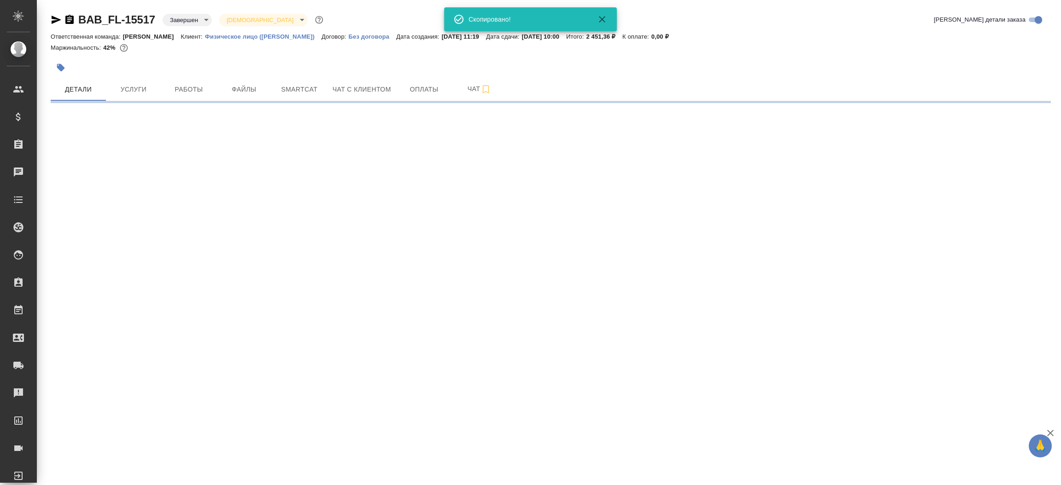
select select "RU"
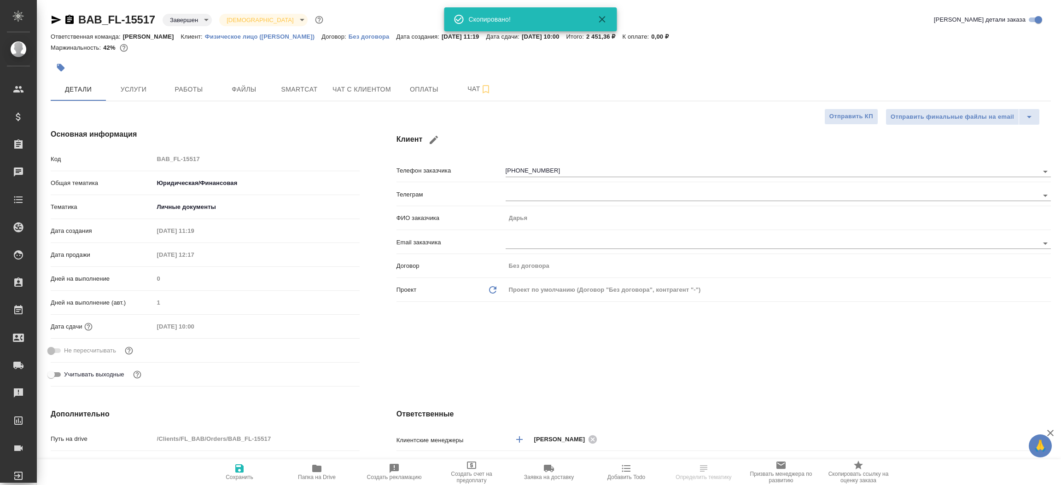
type textarea "x"
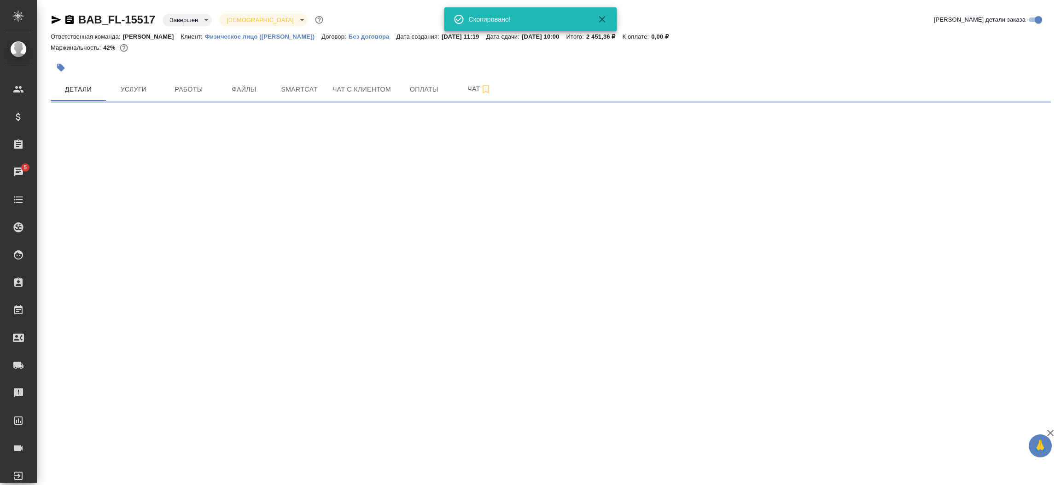
select select "RU"
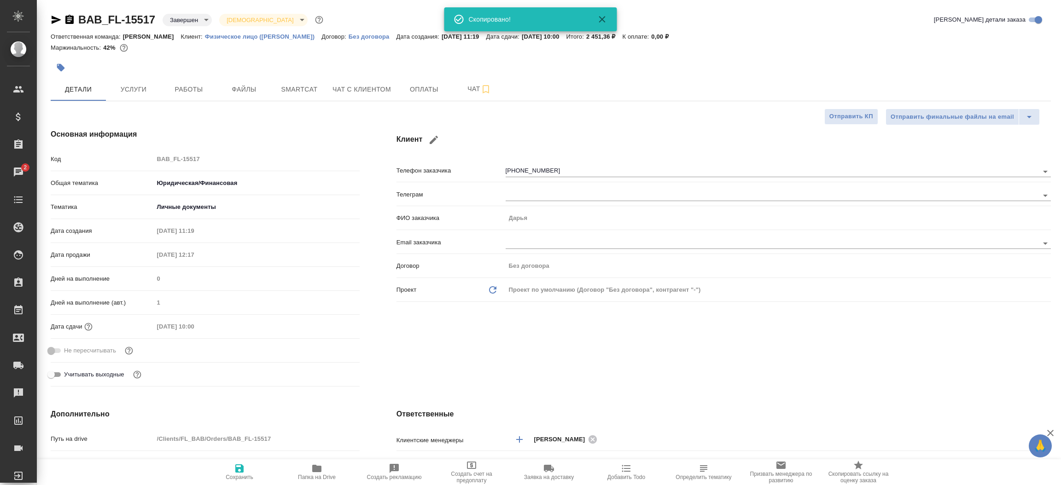
type textarea "x"
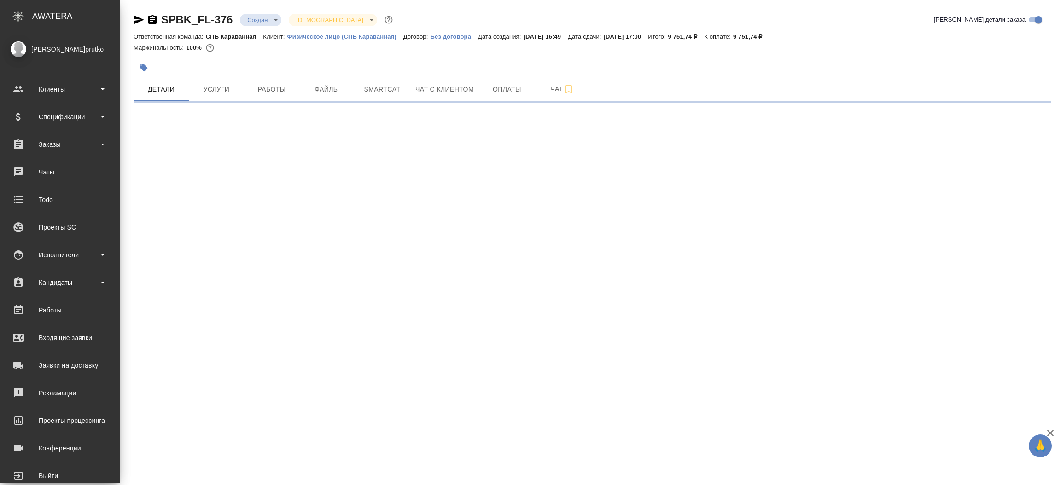
select select "RU"
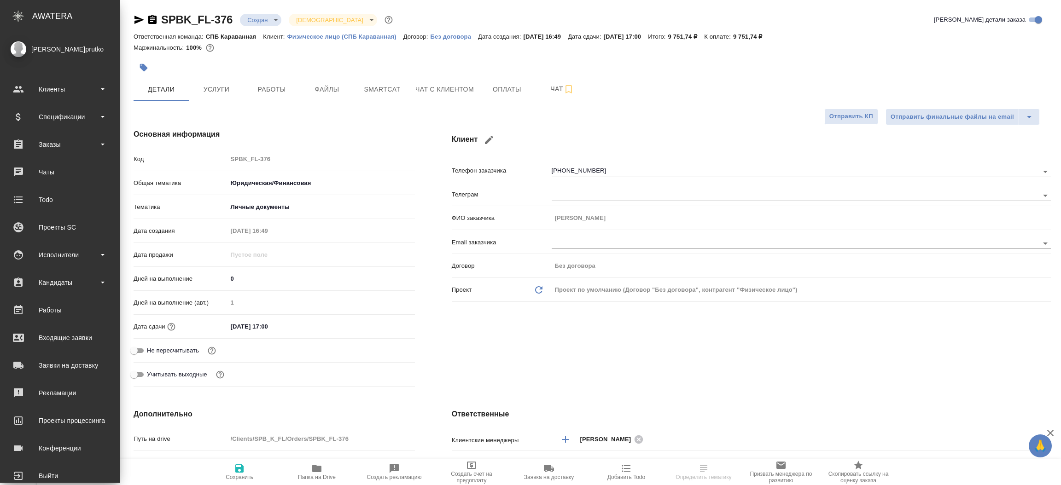
type textarea "x"
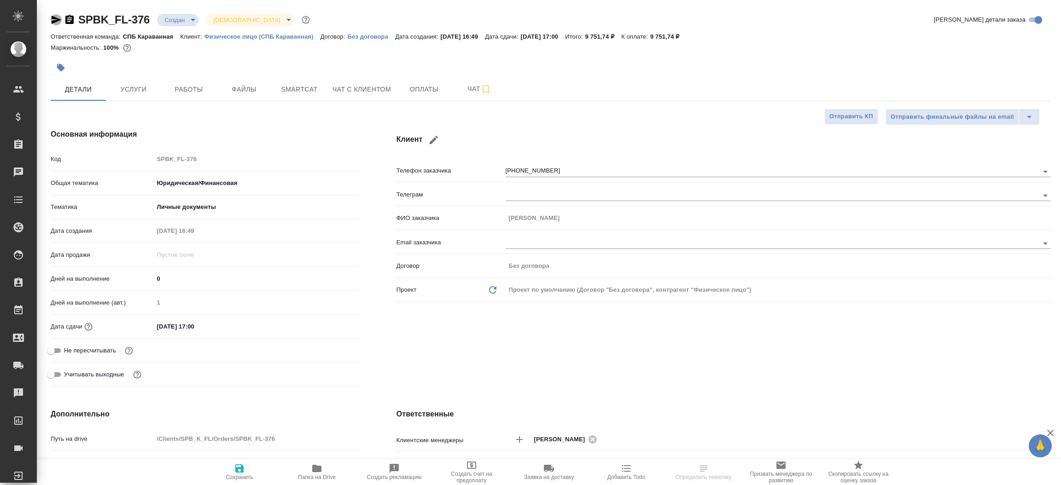
click at [54, 16] on icon "button" at bounding box center [56, 19] width 11 height 11
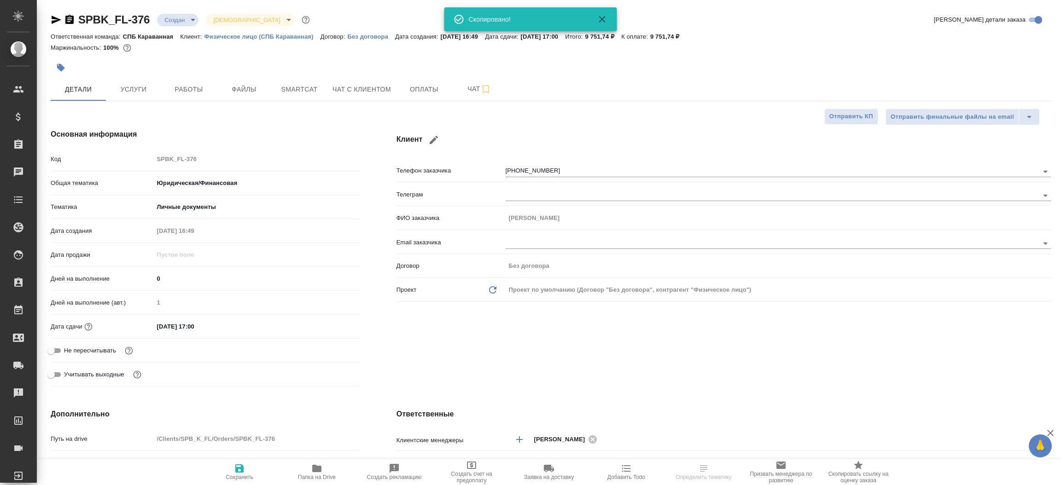
type textarea "x"
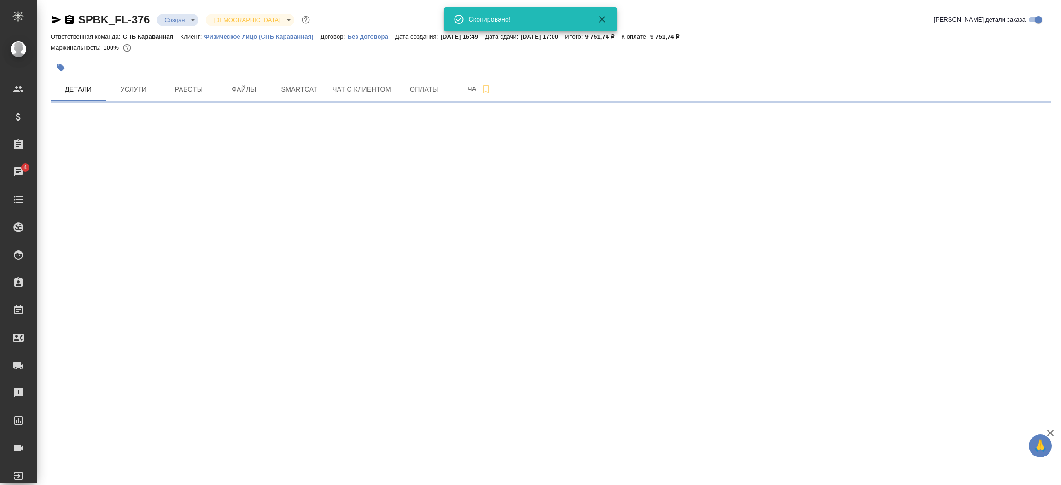
select select "RU"
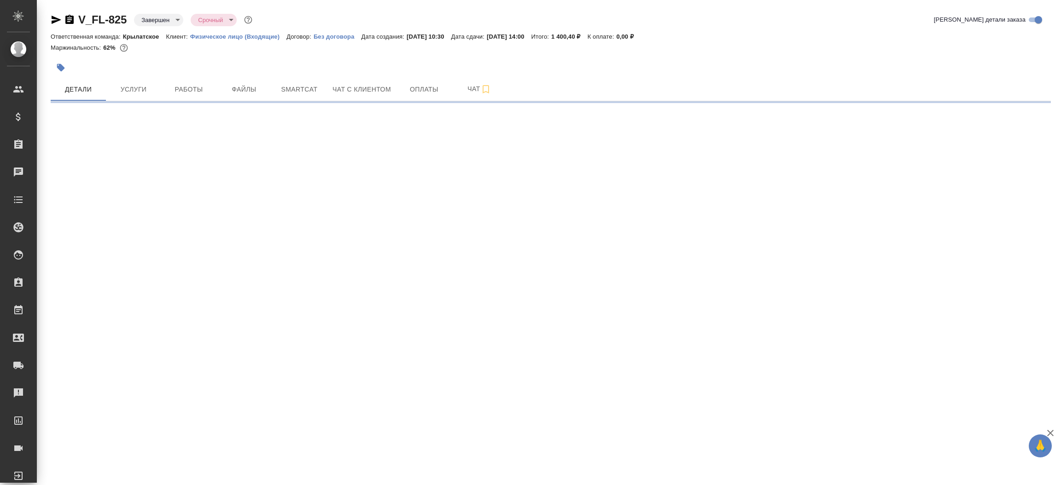
select select "RU"
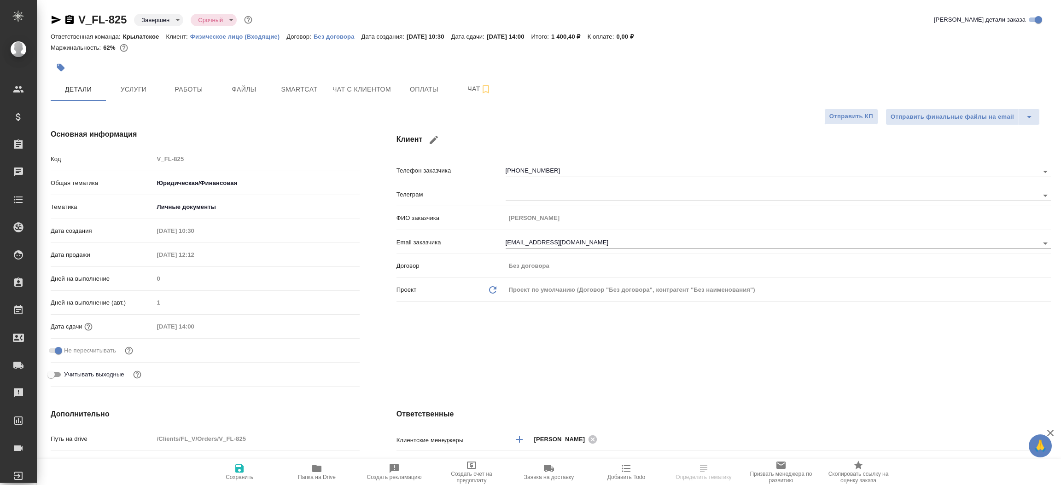
type textarea "x"
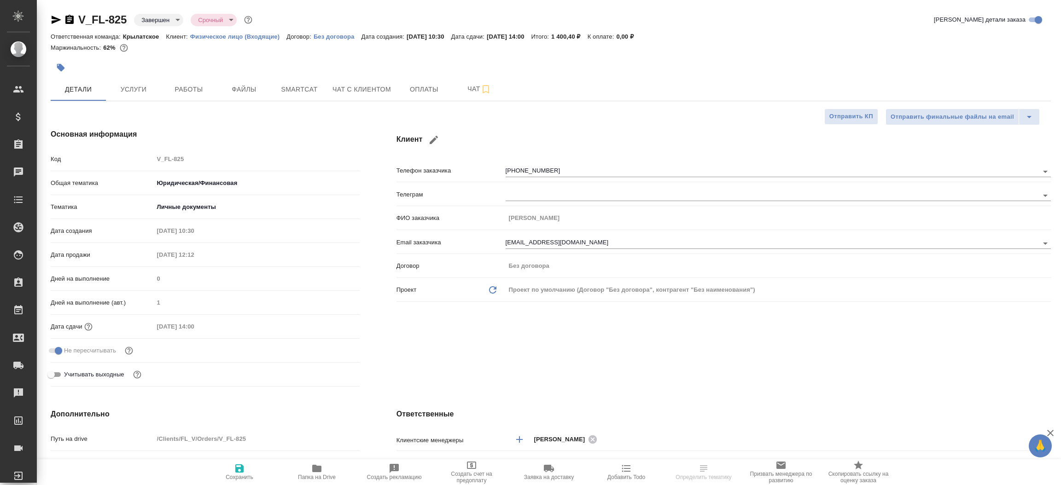
type textarea "x"
click at [53, 15] on icon "button" at bounding box center [56, 19] width 11 height 11
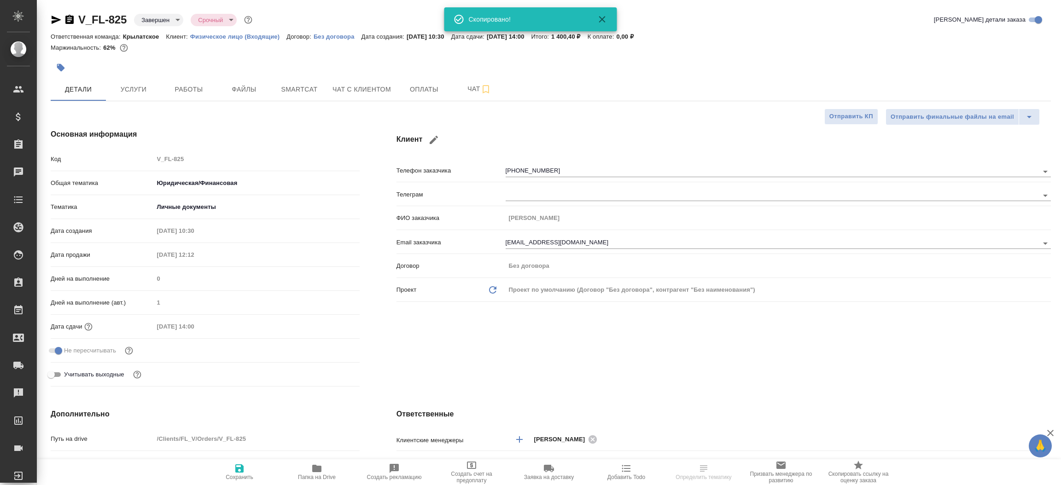
type textarea "x"
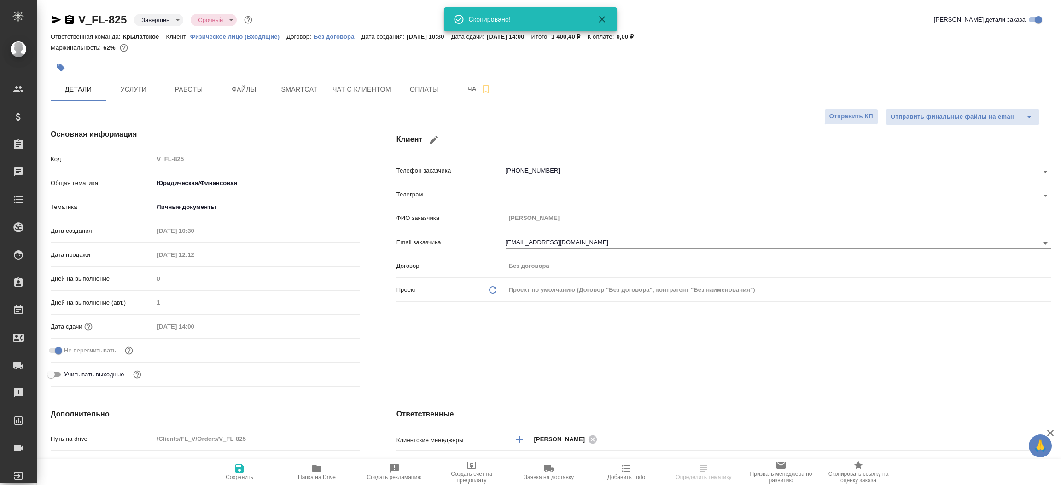
type textarea "x"
click at [397, 332] on div "Клиент Телефон заказчика [PHONE_NUMBER] Телеграм ФИО заказчика [PERSON_NAME] Em…" at bounding box center [723, 260] width 691 height 298
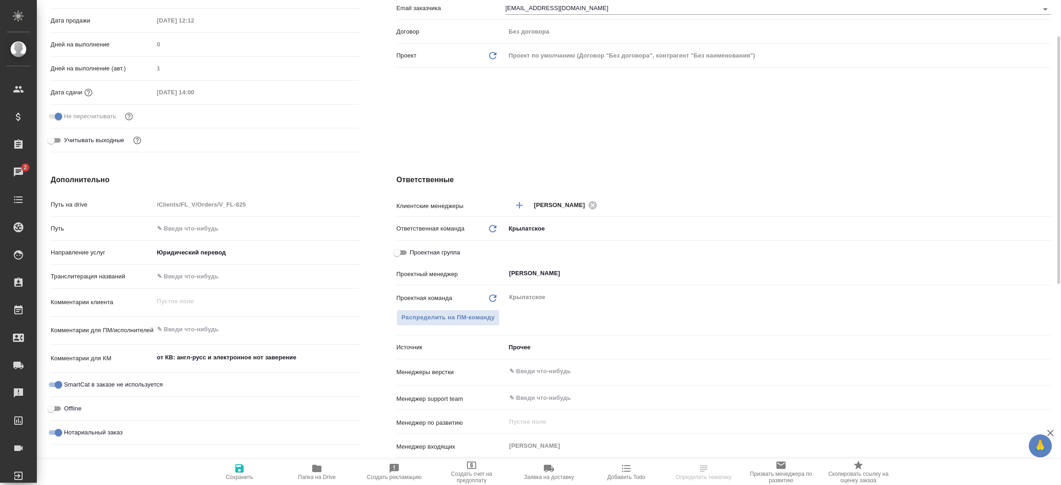
scroll to position [249, 0]
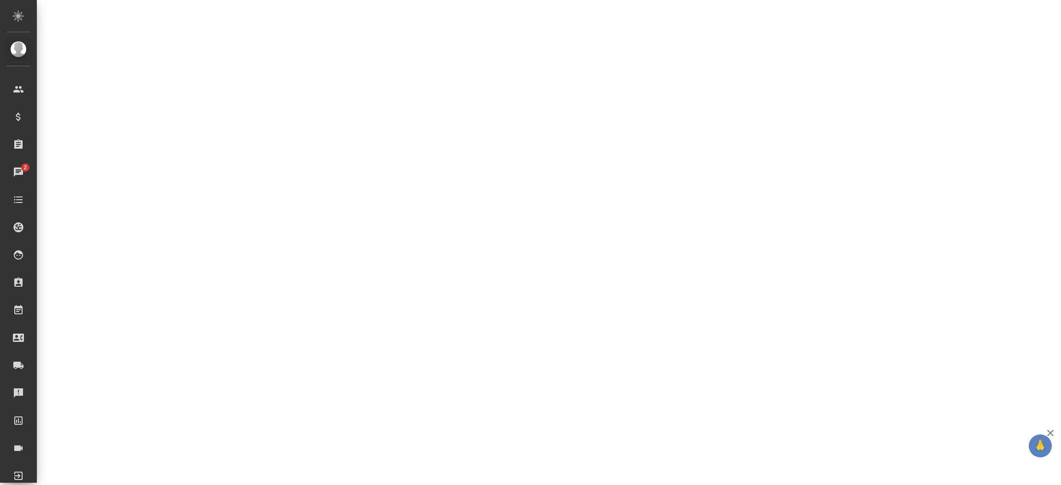
select select "RU"
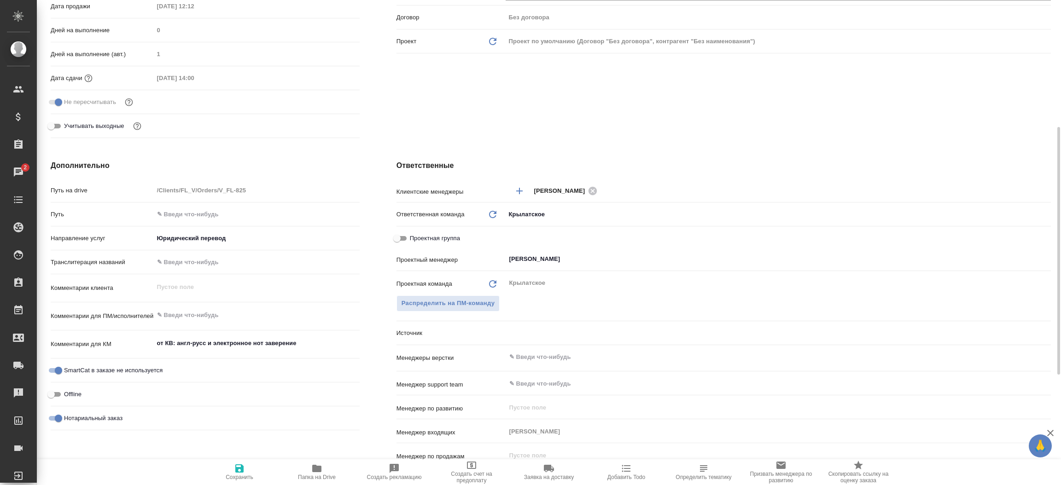
type textarea "x"
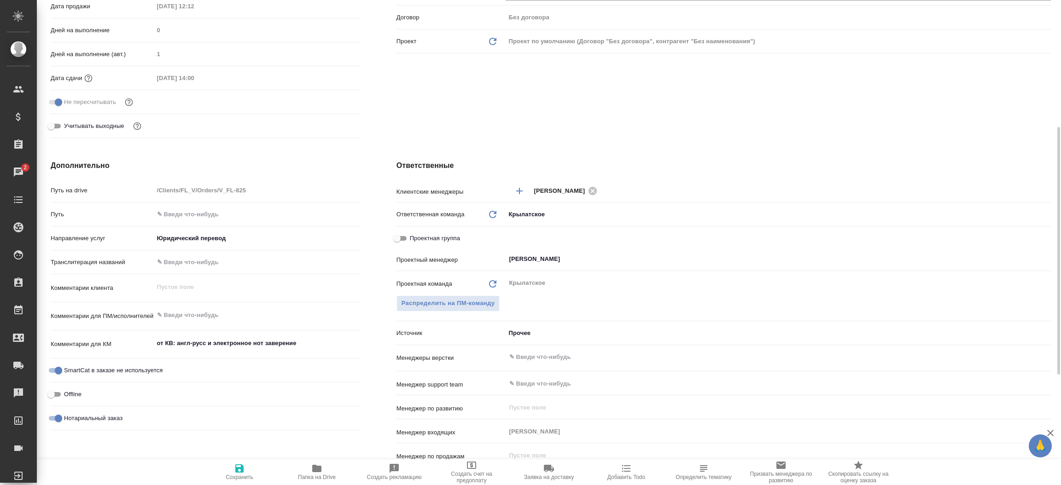
type textarea "x"
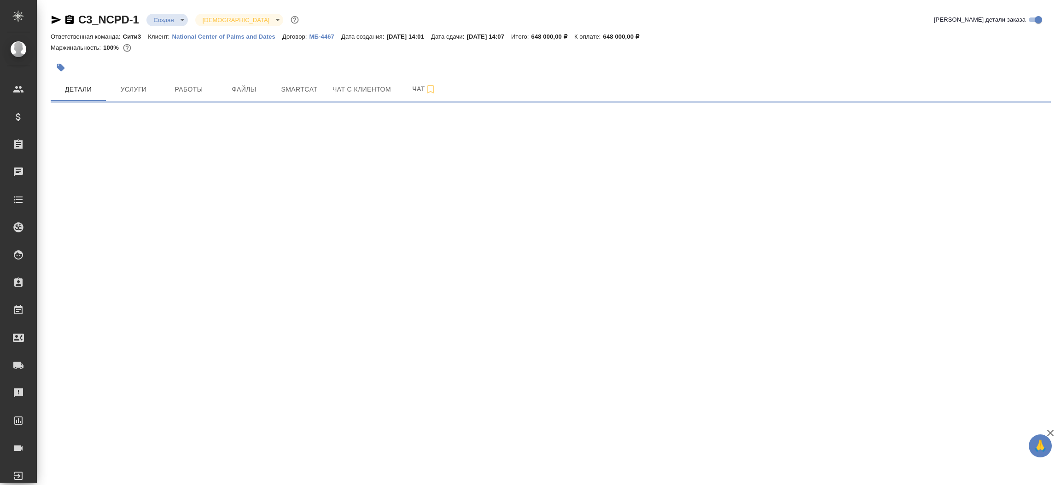
select select "RU"
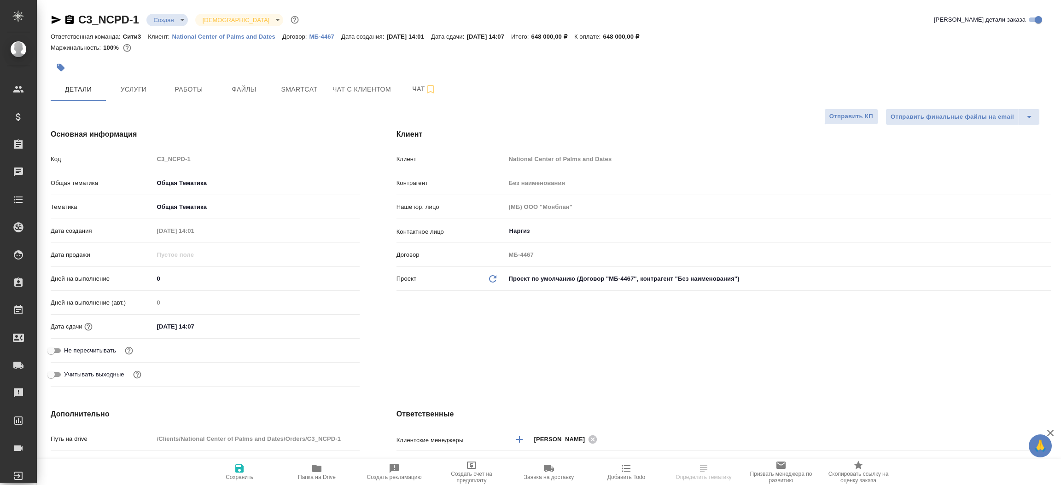
type textarea "x"
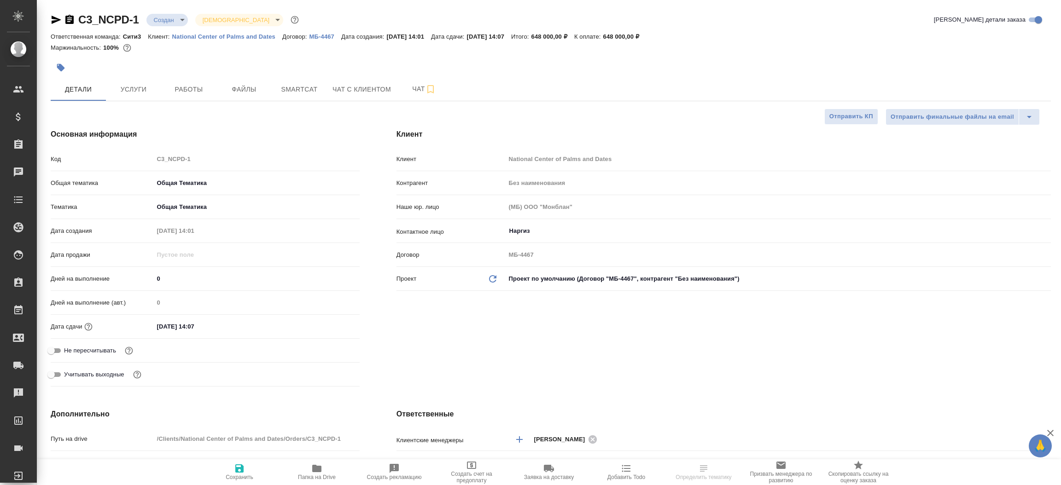
type textarea "x"
click at [54, 18] on icon "button" at bounding box center [57, 20] width 10 height 8
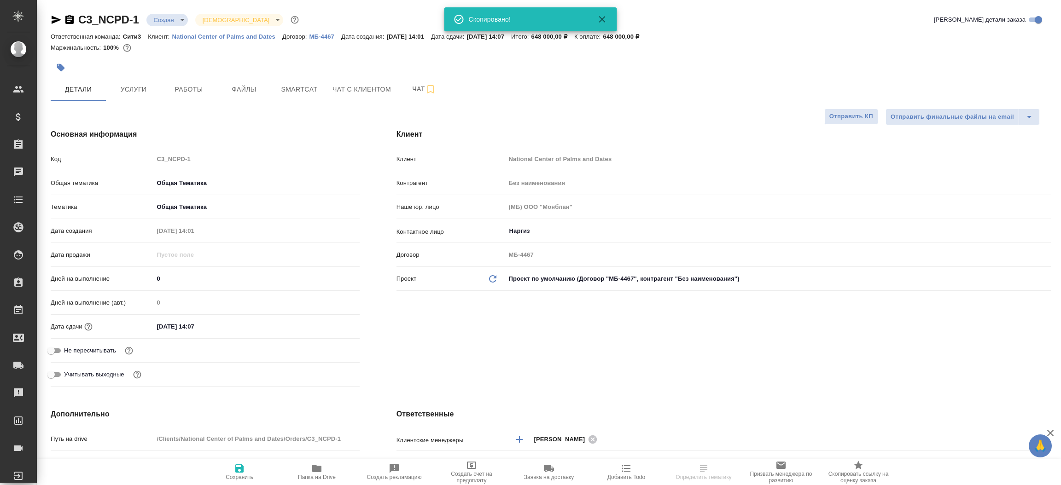
type textarea "x"
select select "RU"
type textarea "x"
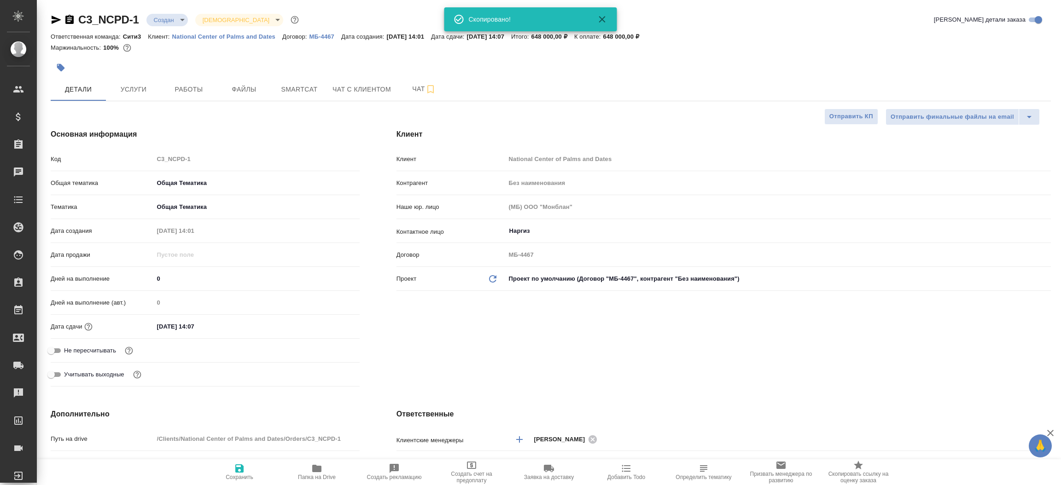
type textarea "x"
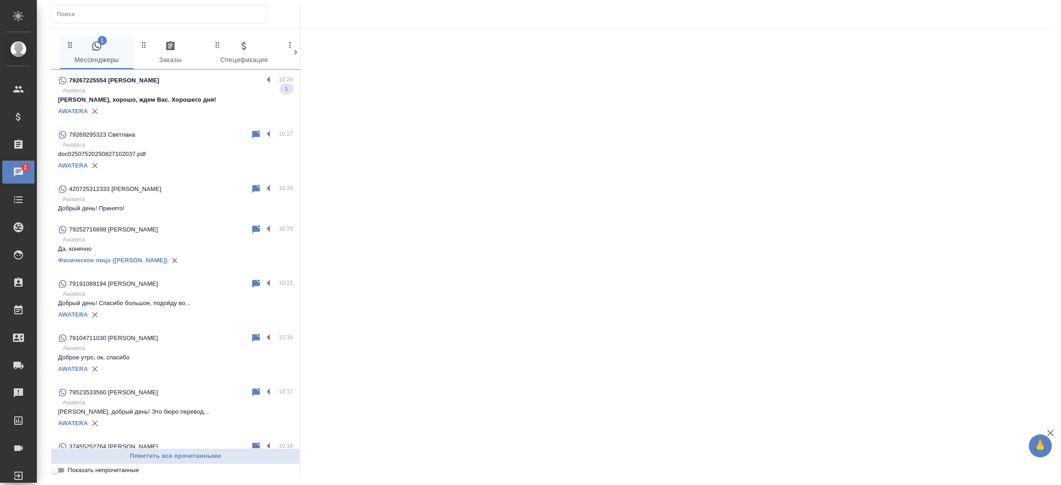
click at [122, 95] on p "[PERSON_NAME], хорошо, ждем Вас. Хорошего дня!" at bounding box center [175, 99] width 235 height 9
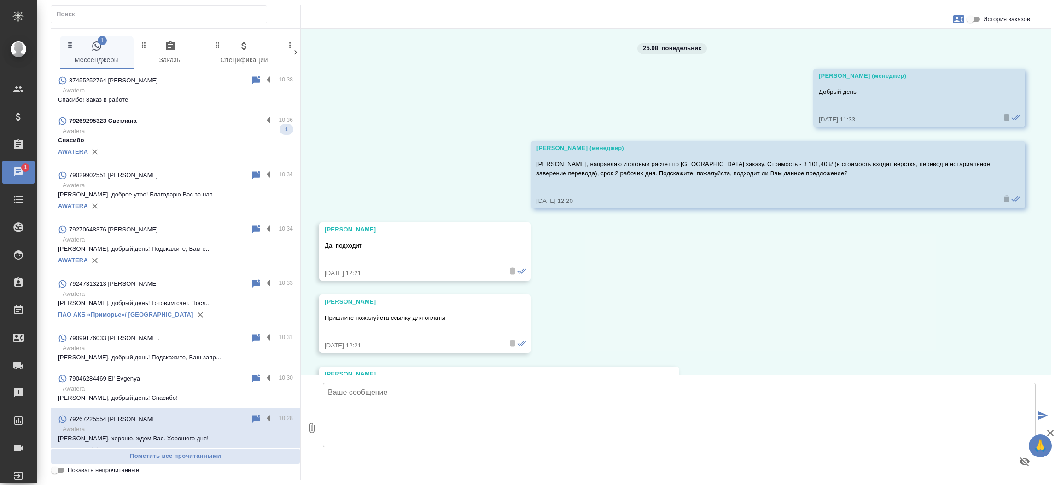
scroll to position [2164, 0]
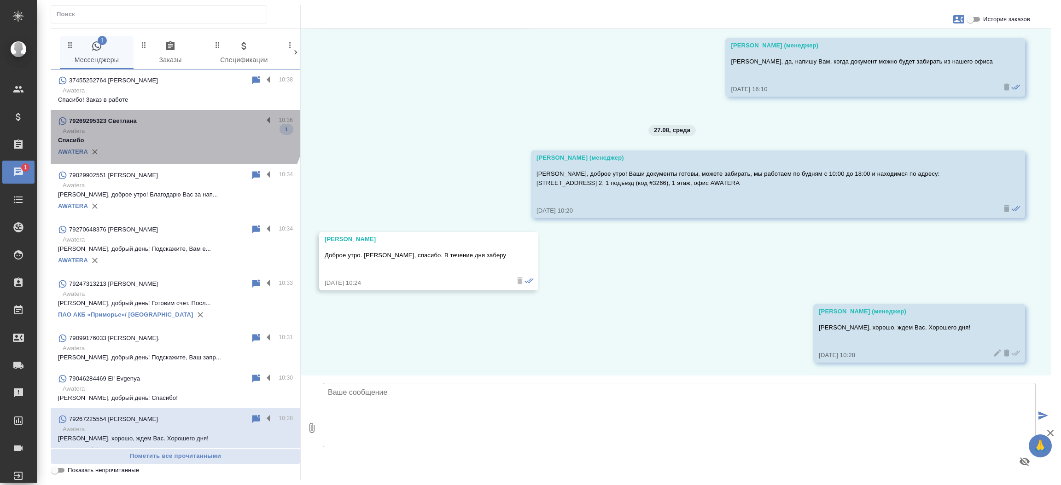
click at [174, 113] on div "79269295323 Светлана 10:36 Awatera Спасибо 1 AWATERA" at bounding box center [176, 137] width 250 height 54
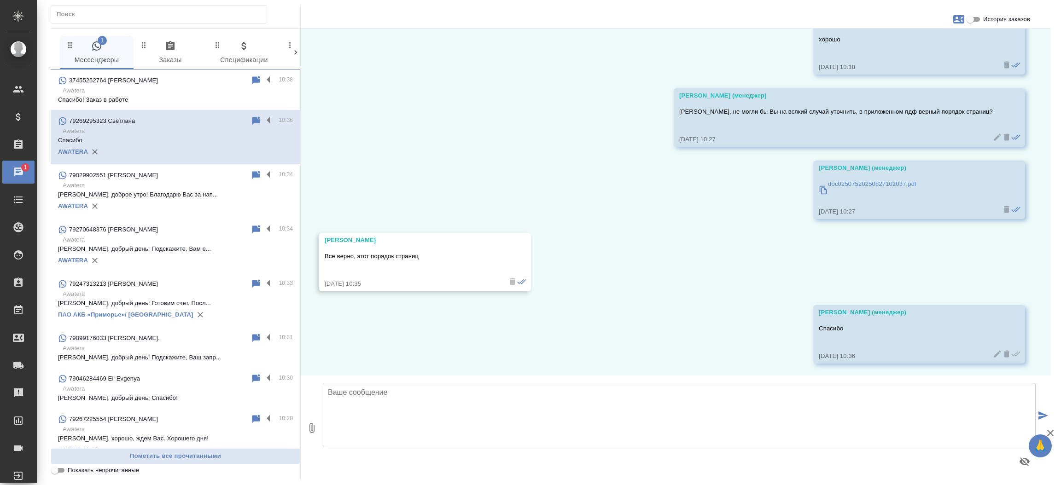
scroll to position [4559, 0]
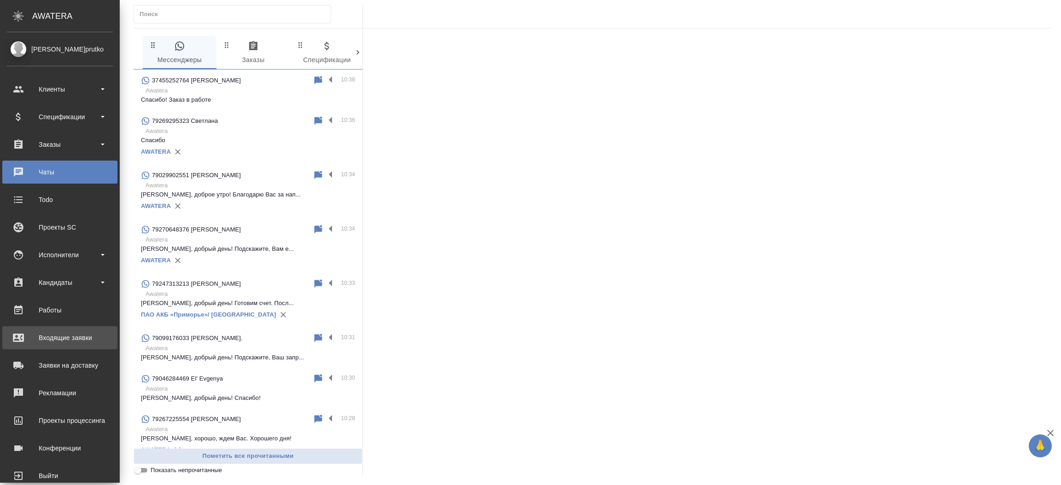
click at [29, 338] on div "Входящие заявки" at bounding box center [60, 338] width 106 height 14
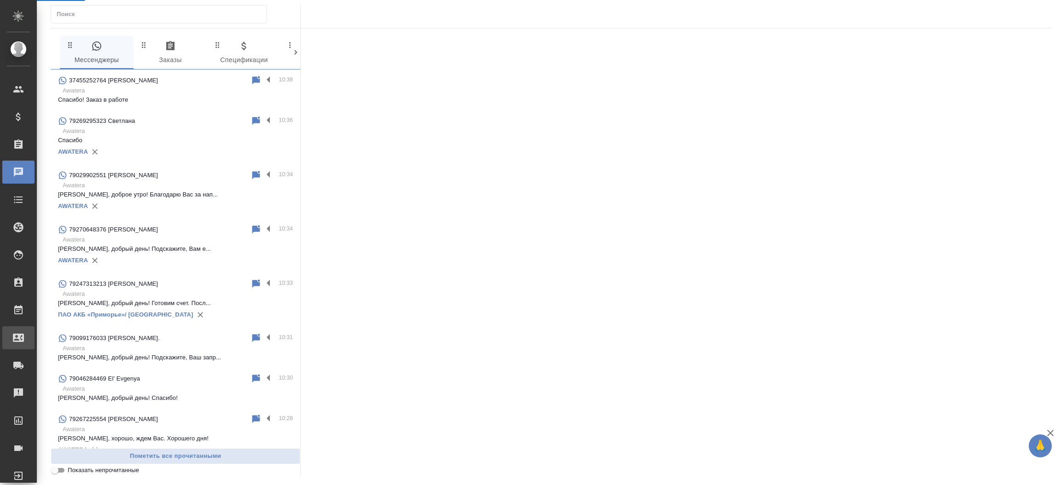
click at [18, 338] on div "Входящие заявки" at bounding box center [6, 338] width 23 height 14
select select "RU"
